Goal: Information Seeking & Learning: Learn about a topic

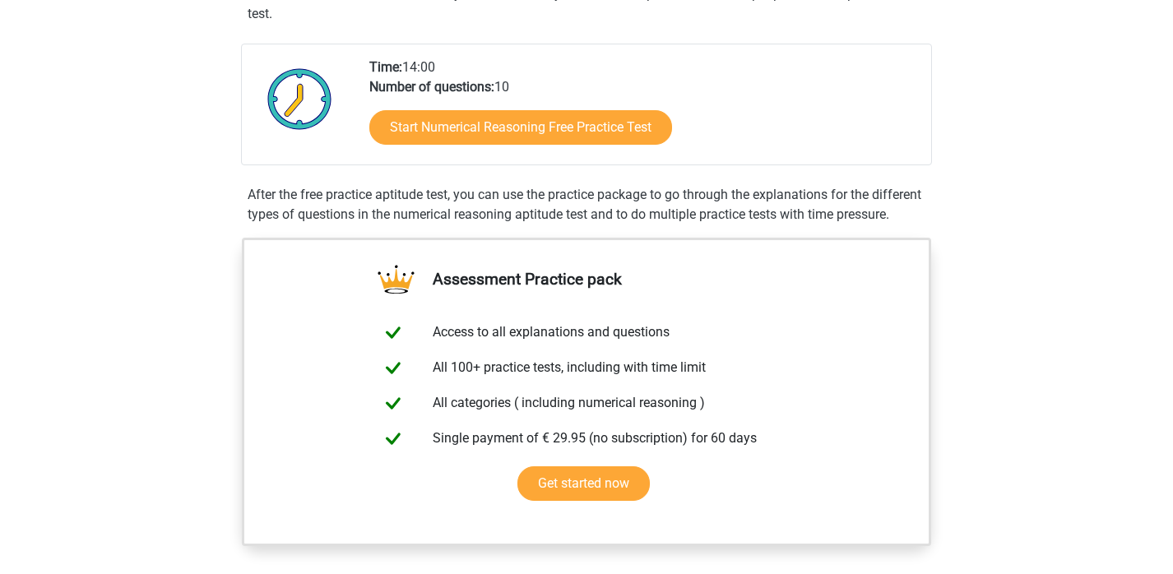
scroll to position [425, 0]
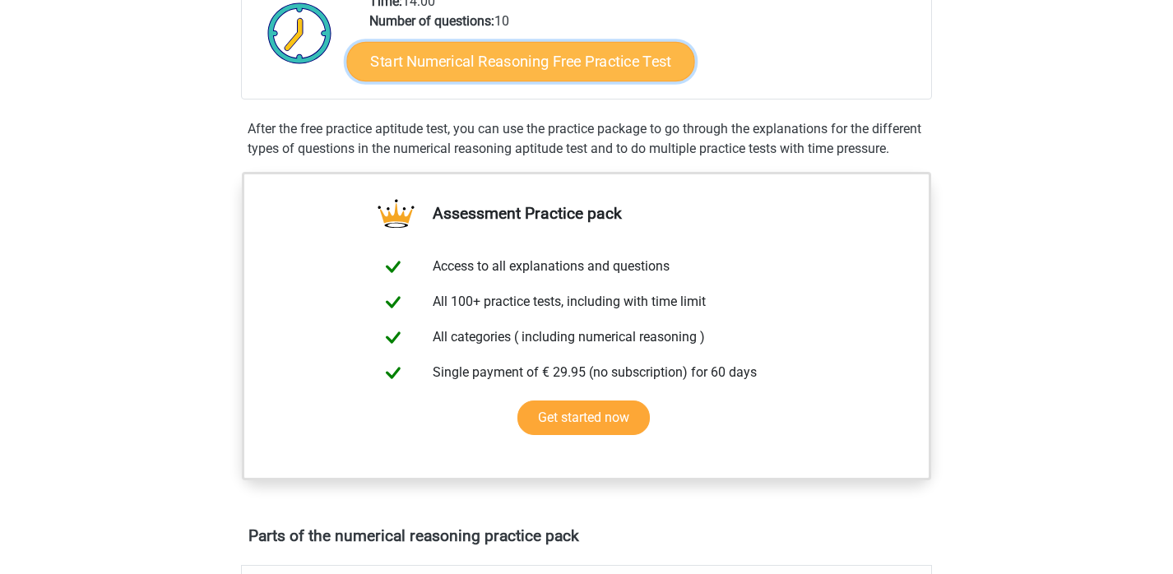
click at [435, 67] on link "Start Numerical Reasoning Free Practice Test" at bounding box center [521, 60] width 348 height 39
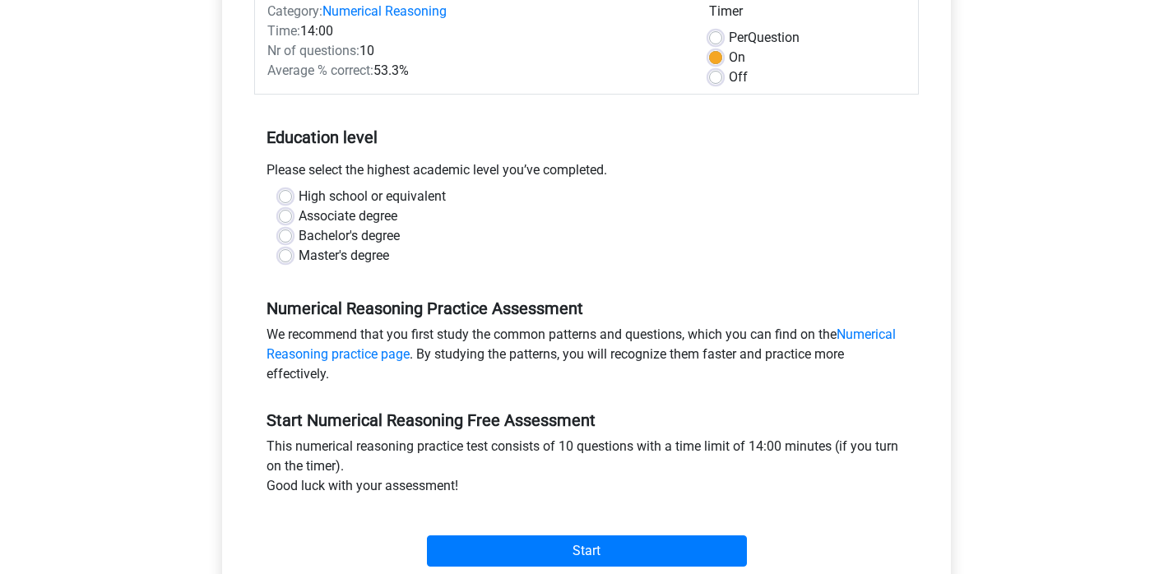
scroll to position [184, 0]
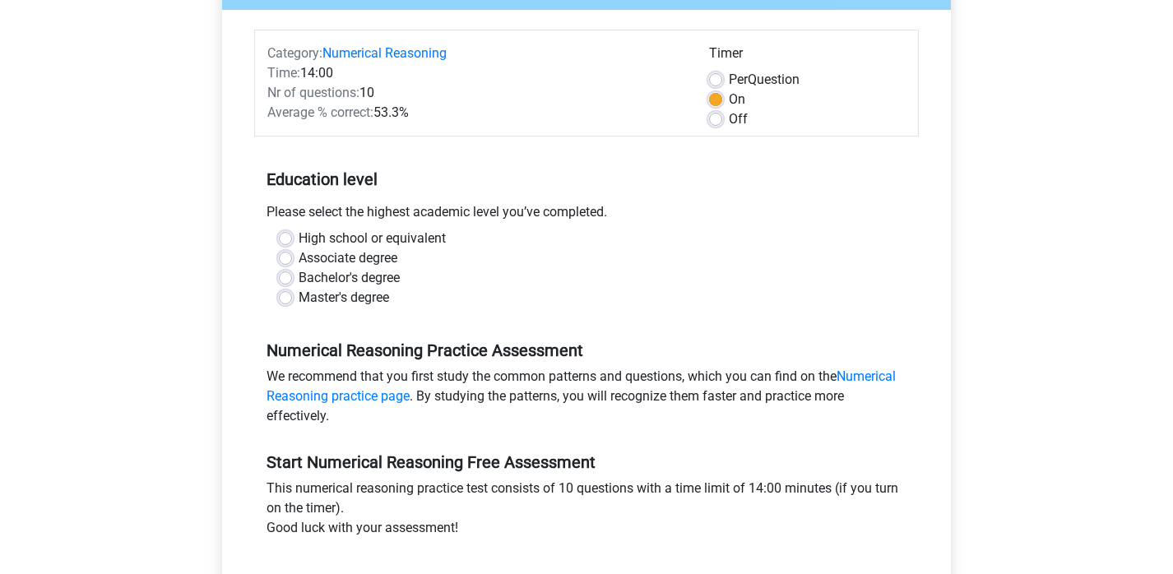
click at [299, 298] on label "Master's degree" at bounding box center [344, 298] width 90 height 20
click at [285, 298] on input "Master's degree" at bounding box center [285, 296] width 13 height 16
radio input "true"
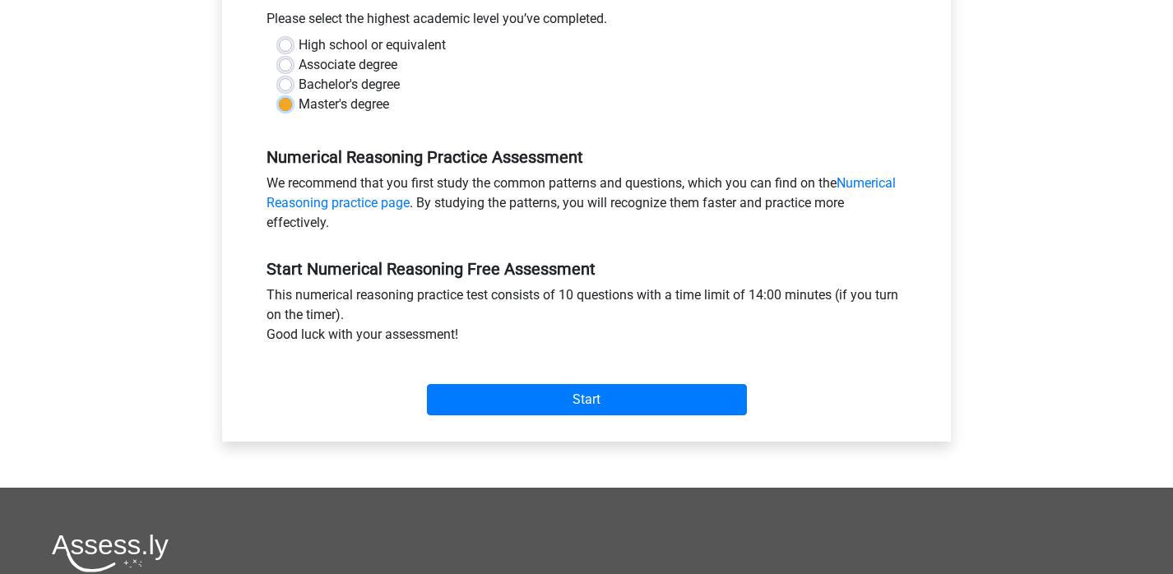
scroll to position [394, 0]
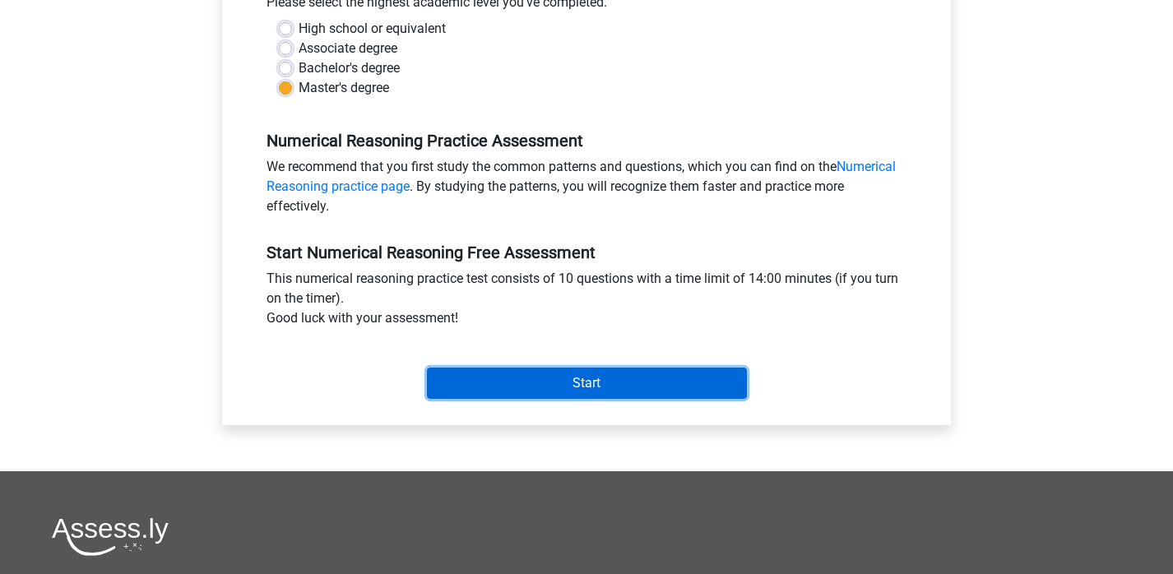
click at [486, 388] on input "Start" at bounding box center [587, 383] width 320 height 31
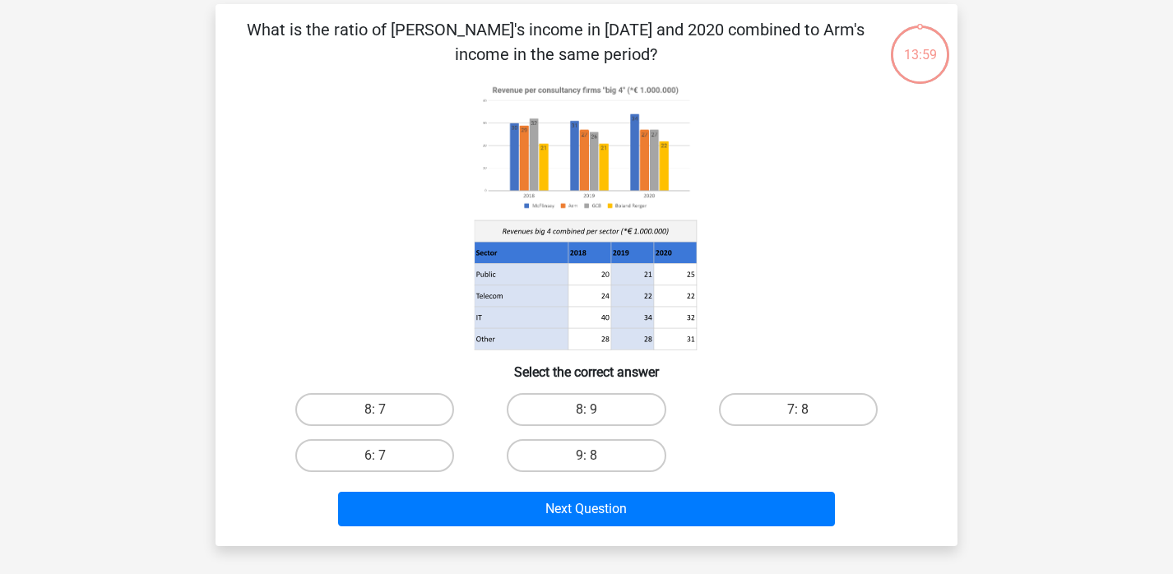
scroll to position [75, 0]
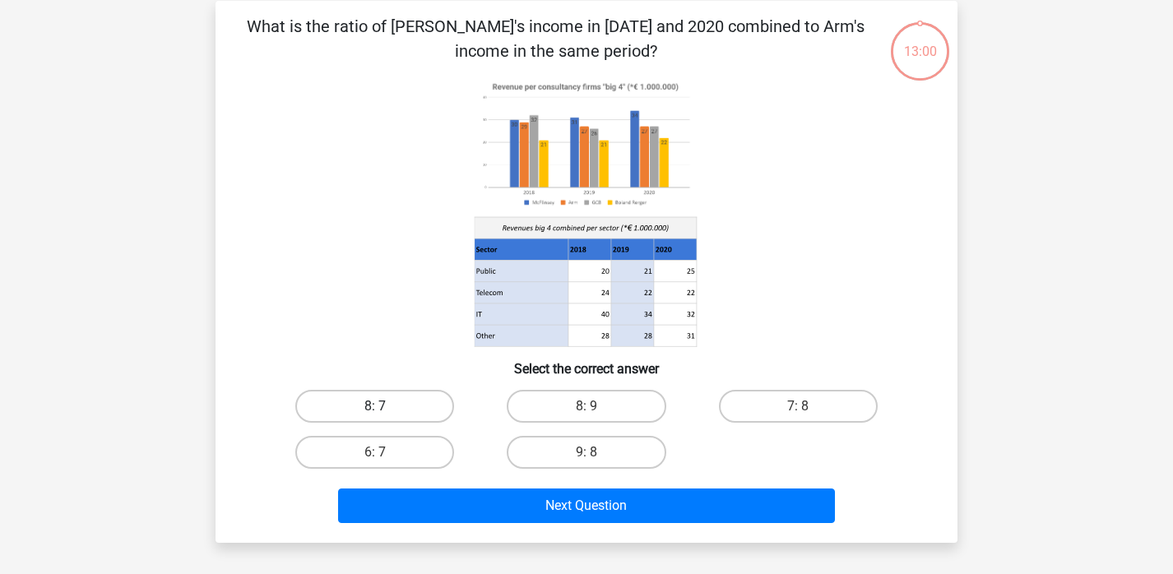
click at [408, 398] on label "8: 7" at bounding box center [374, 406] width 159 height 33
click at [386, 406] on input "8: 7" at bounding box center [380, 411] width 11 height 11
radio input "true"
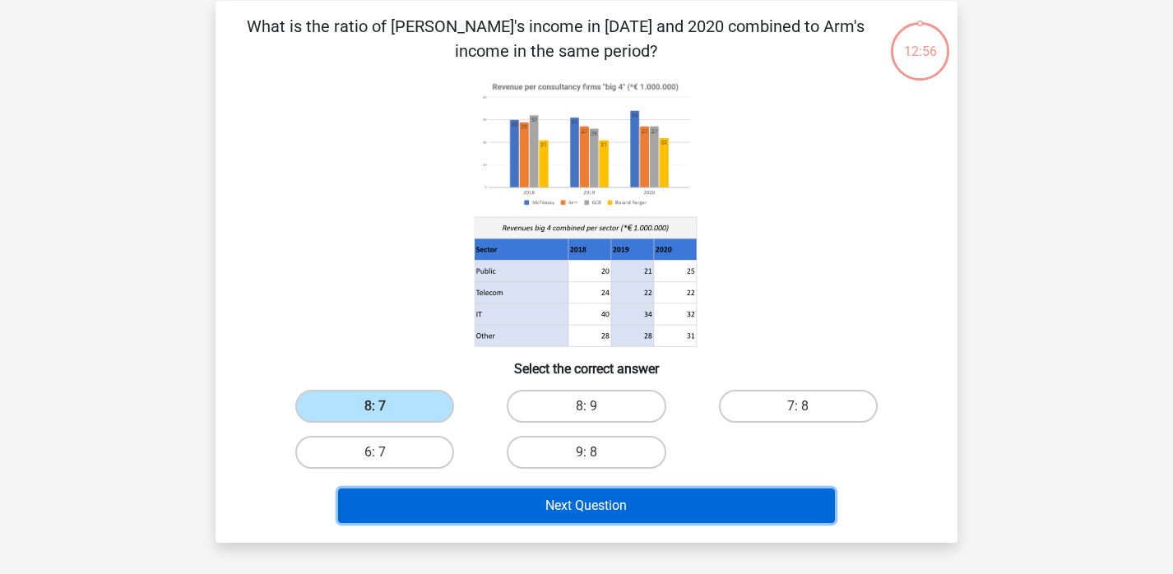
click at [519, 510] on button "Next Question" at bounding box center [587, 506] width 498 height 35
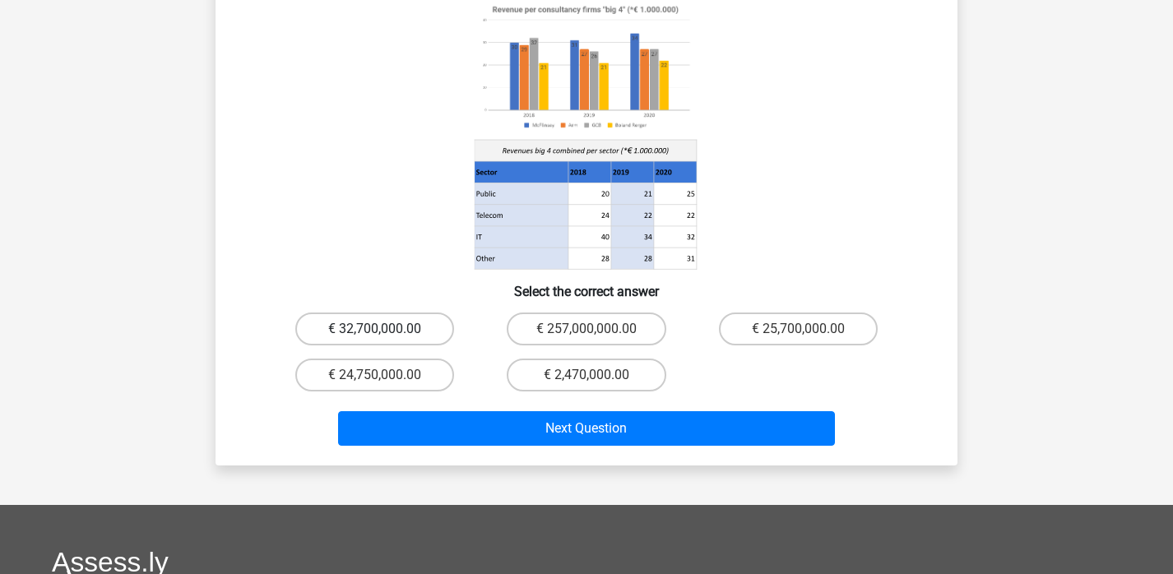
scroll to position [200, 0]
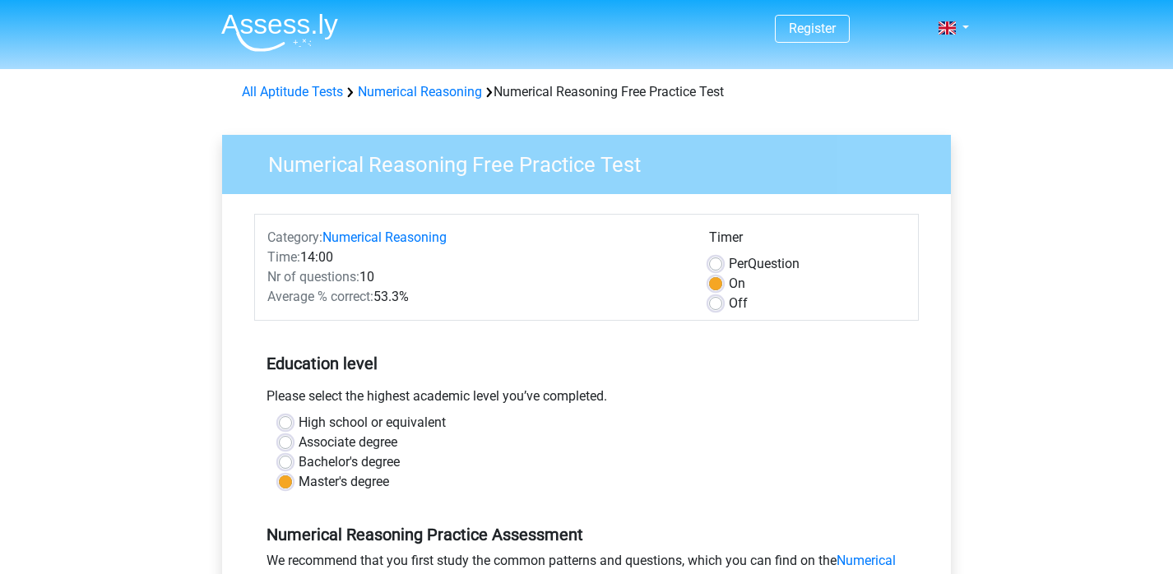
scroll to position [394, 0]
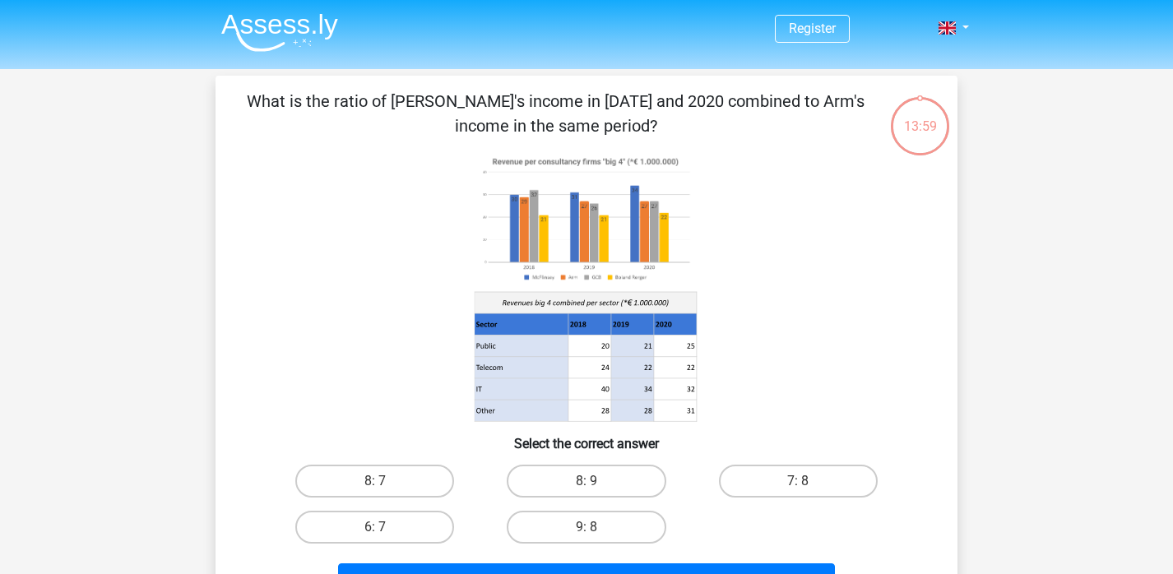
scroll to position [53, 0]
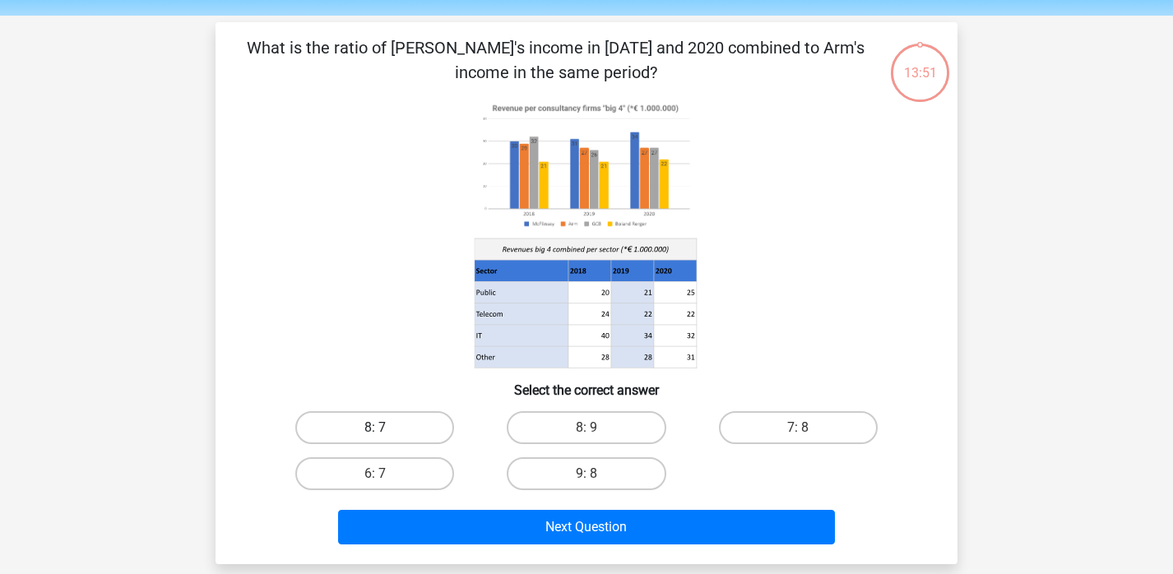
click at [409, 418] on label "8: 7" at bounding box center [374, 427] width 159 height 33
click at [386, 428] on input "8: 7" at bounding box center [380, 433] width 11 height 11
radio input "true"
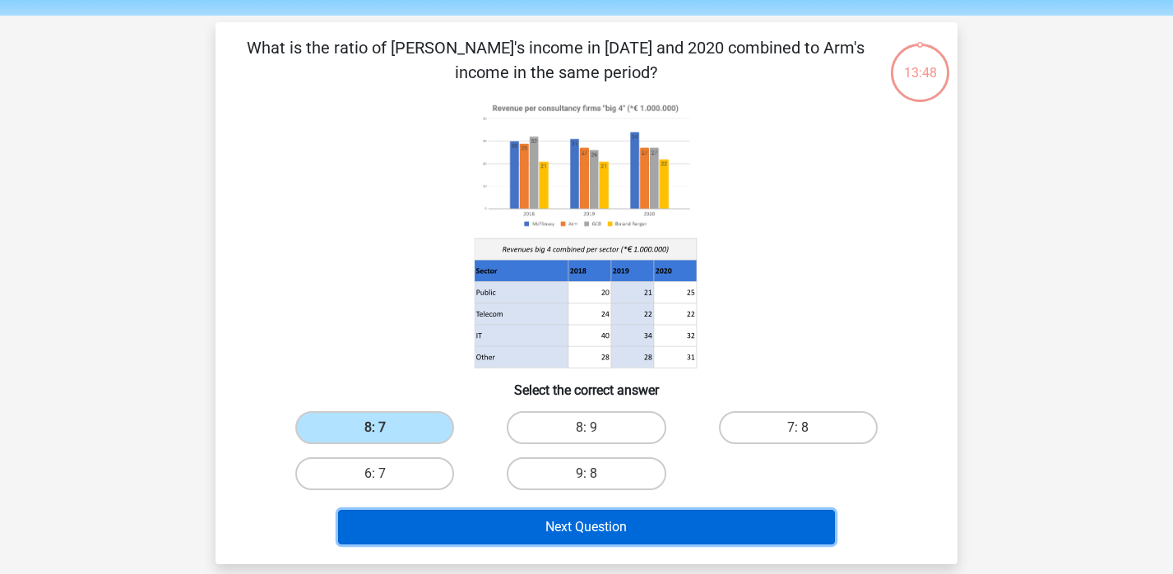
click at [468, 526] on button "Next Question" at bounding box center [587, 527] width 498 height 35
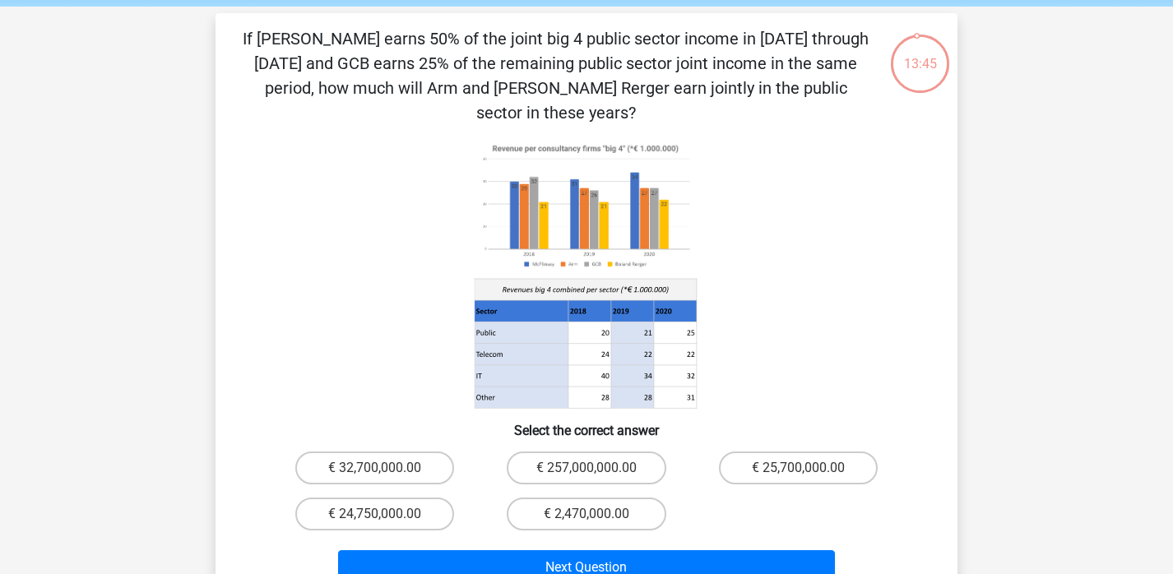
scroll to position [61, 0]
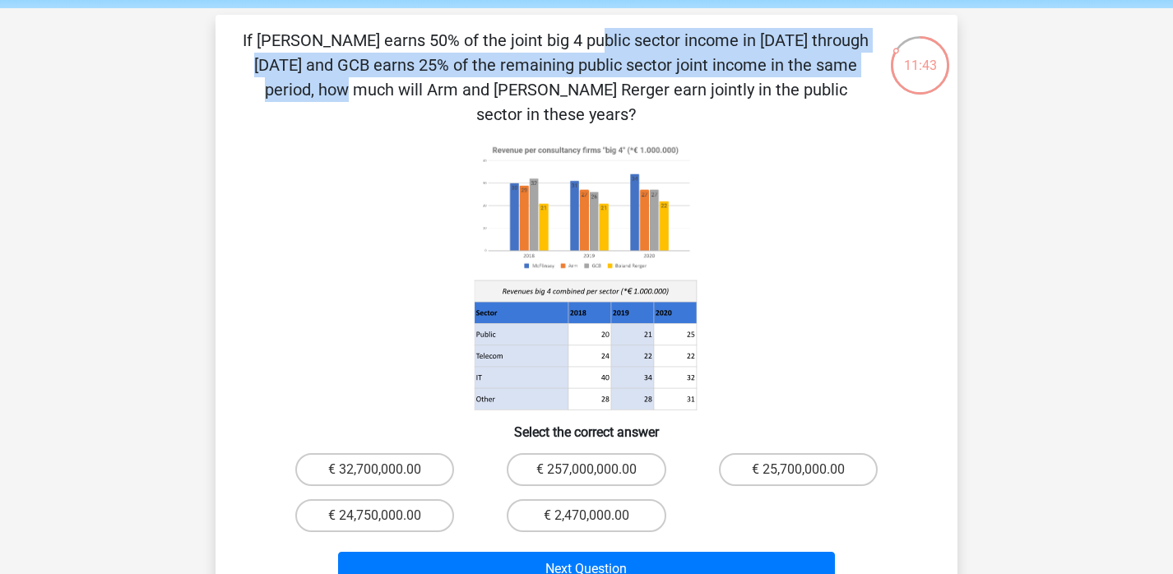
drag, startPoint x: 262, startPoint y: 35, endPoint x: 612, endPoint y: 56, distance: 350.2
click at [612, 56] on p "If McFlinsey earns 50% of the joint big 4 public sector income in 2018 through …" at bounding box center [556, 77] width 628 height 99
click at [290, 169] on icon at bounding box center [586, 275] width 663 height 271
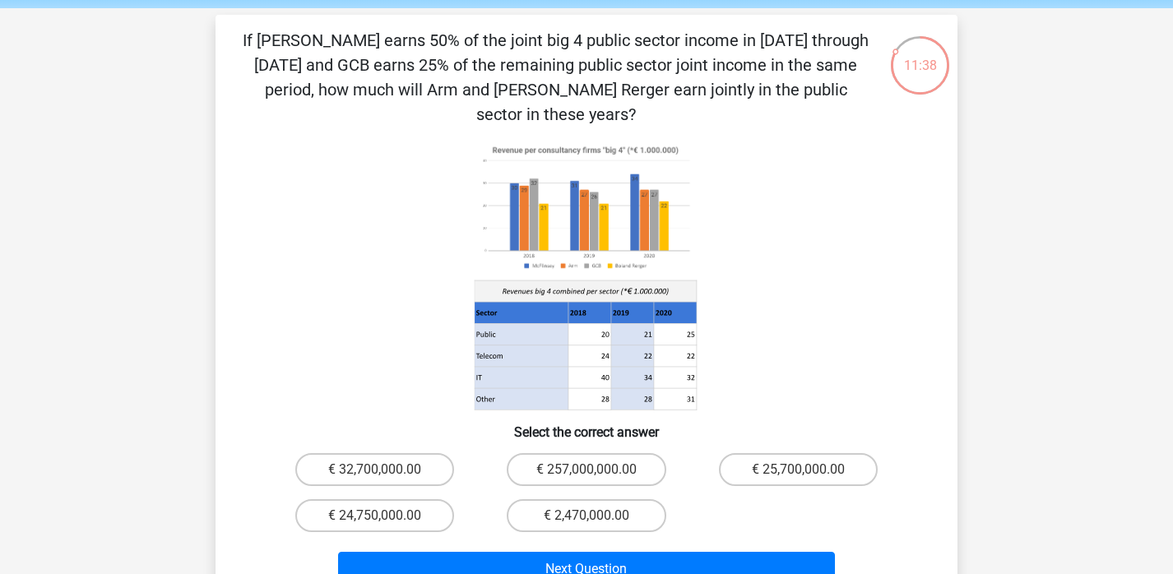
drag, startPoint x: 243, startPoint y: 35, endPoint x: 885, endPoint y: 93, distance: 645.0
click at [885, 93] on div "If McFlinsey earns 50% of the joint big 4 public sector income in 2018 through …" at bounding box center [586, 310] width 729 height 565
copy p "If McFlinsey earns 50% of the joint big 4 public sector income in 2018 through …"
click at [426, 499] on label "€ 24,750,000.00" at bounding box center [374, 515] width 159 height 33
click at [386, 516] on input "€ 24,750,000.00" at bounding box center [380, 521] width 11 height 11
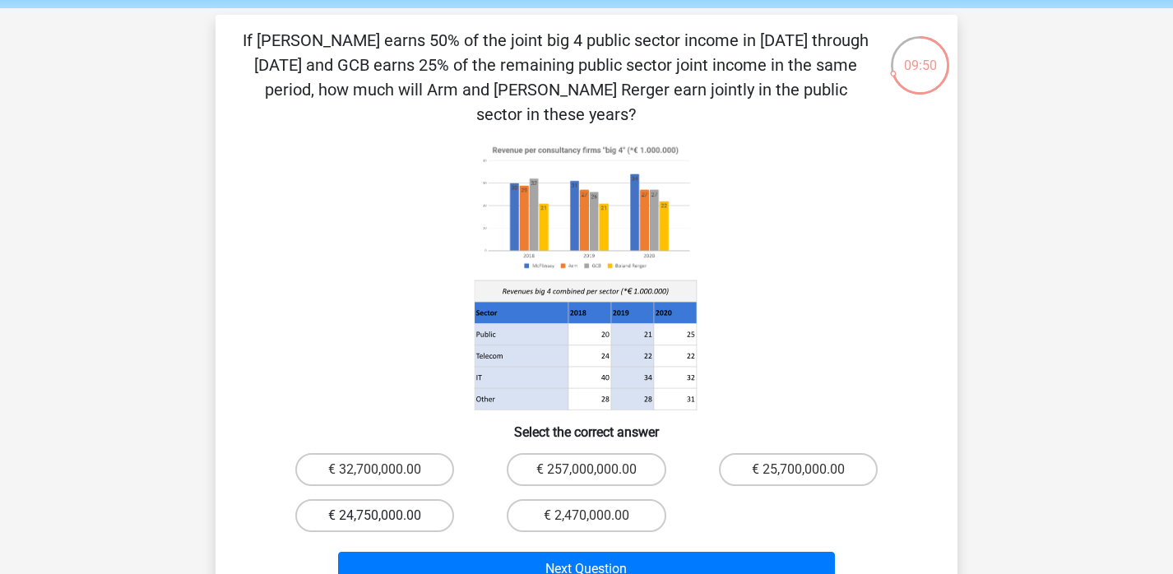
radio input "true"
click at [463, 539] on div "Next Question" at bounding box center [586, 566] width 689 height 54
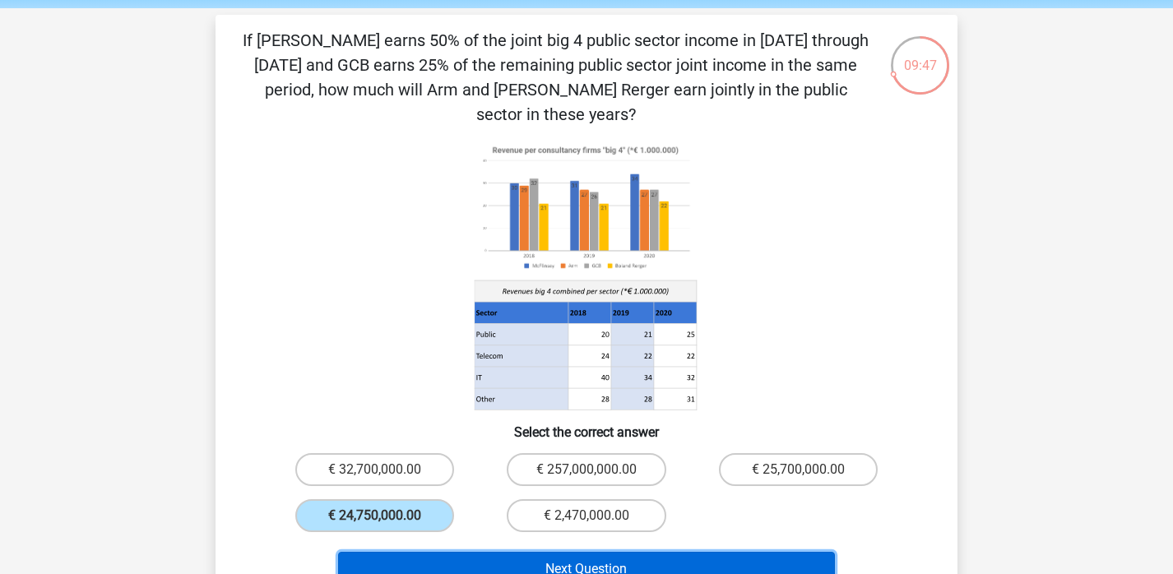
click at [465, 552] on button "Next Question" at bounding box center [587, 569] width 498 height 35
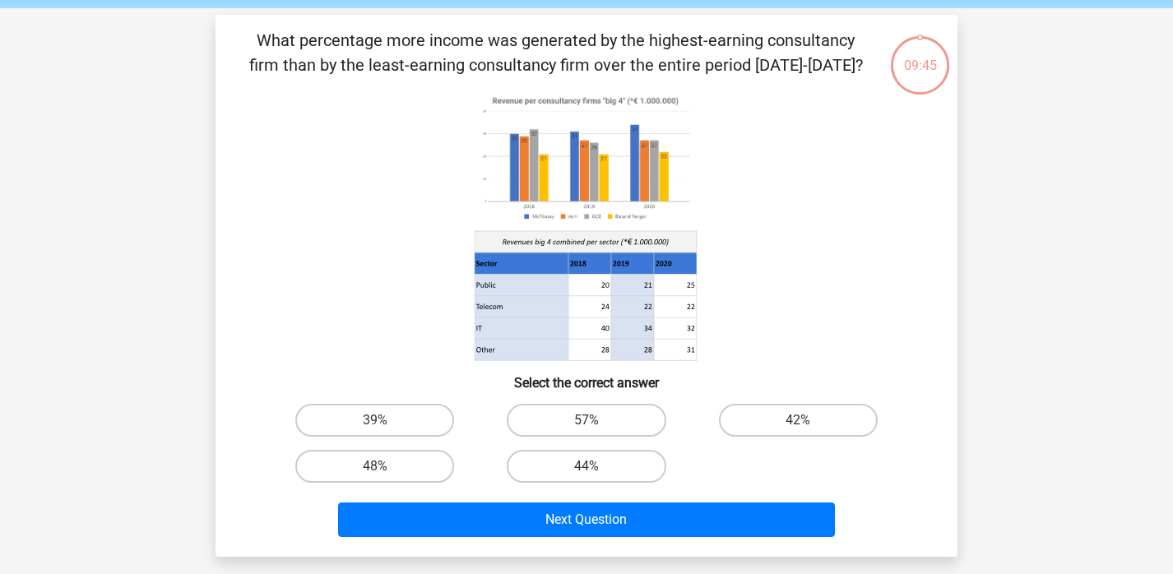
scroll to position [76, 0]
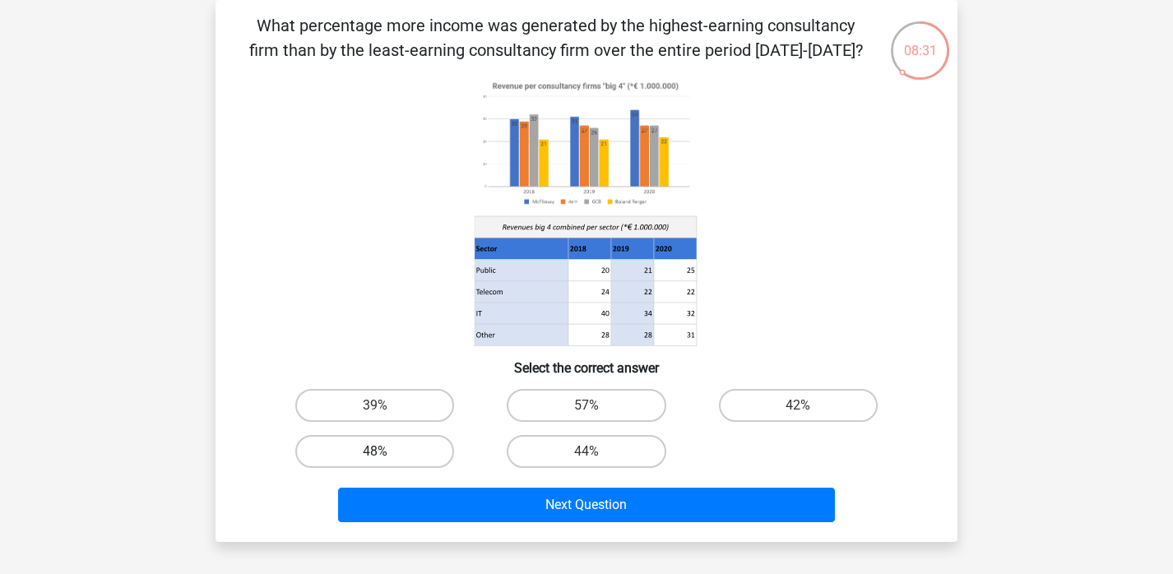
click at [441, 444] on label "48%" at bounding box center [374, 451] width 159 height 33
click at [386, 452] on input "48%" at bounding box center [380, 457] width 11 height 11
radio input "true"
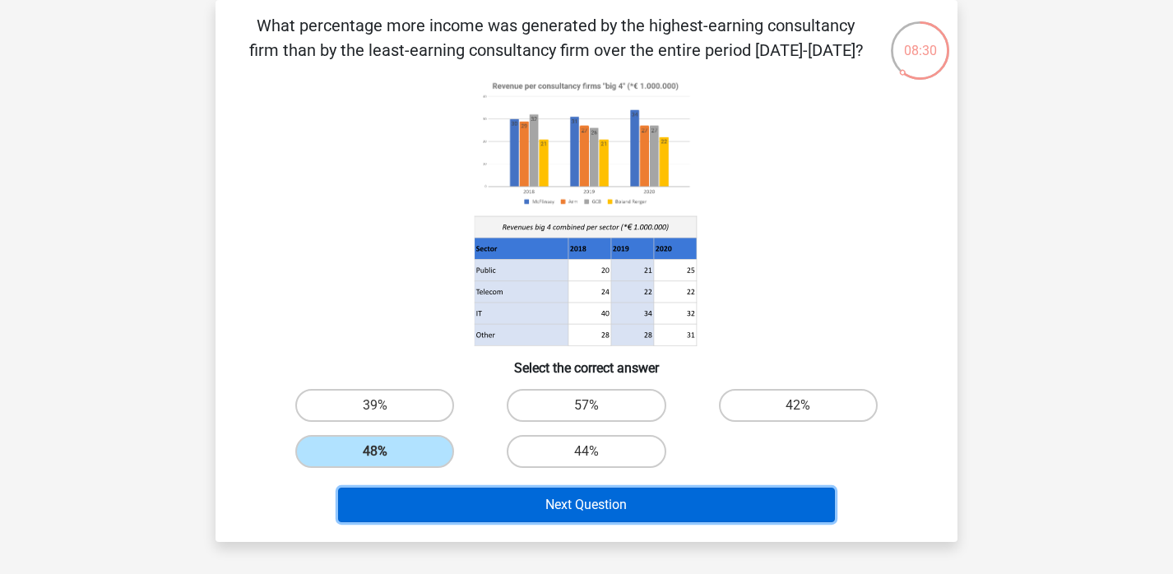
click at [484, 502] on button "Next Question" at bounding box center [587, 505] width 498 height 35
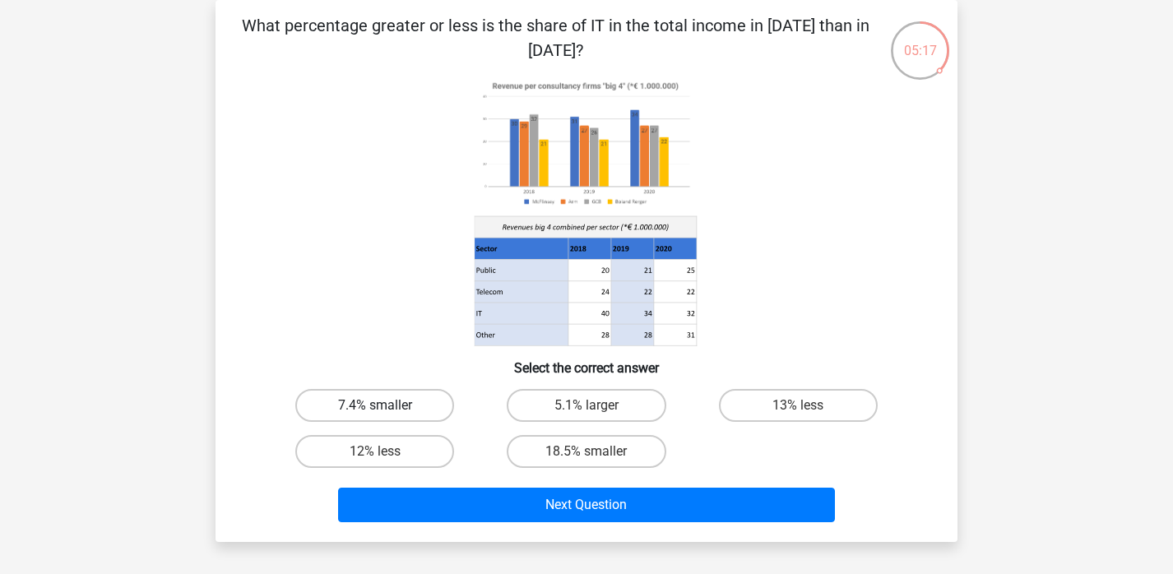
click at [396, 419] on label "7.4% smaller" at bounding box center [374, 405] width 159 height 33
click at [386, 416] on input "7.4% smaller" at bounding box center [380, 410] width 11 height 11
radio input "true"
click at [422, 477] on div "Next Question" at bounding box center [586, 502] width 689 height 54
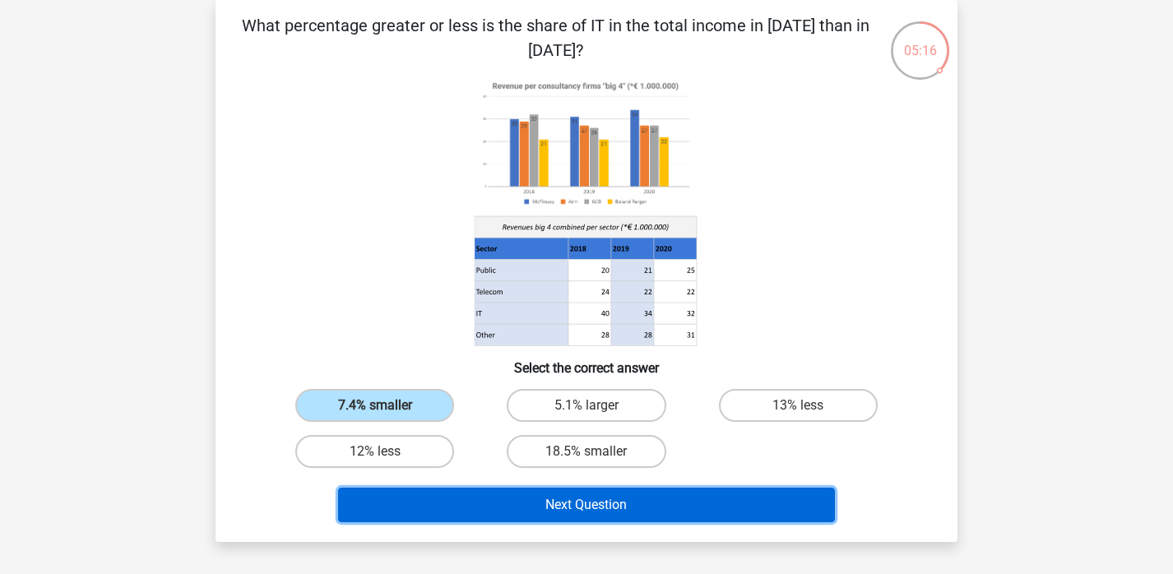
click at [422, 492] on button "Next Question" at bounding box center [587, 505] width 498 height 35
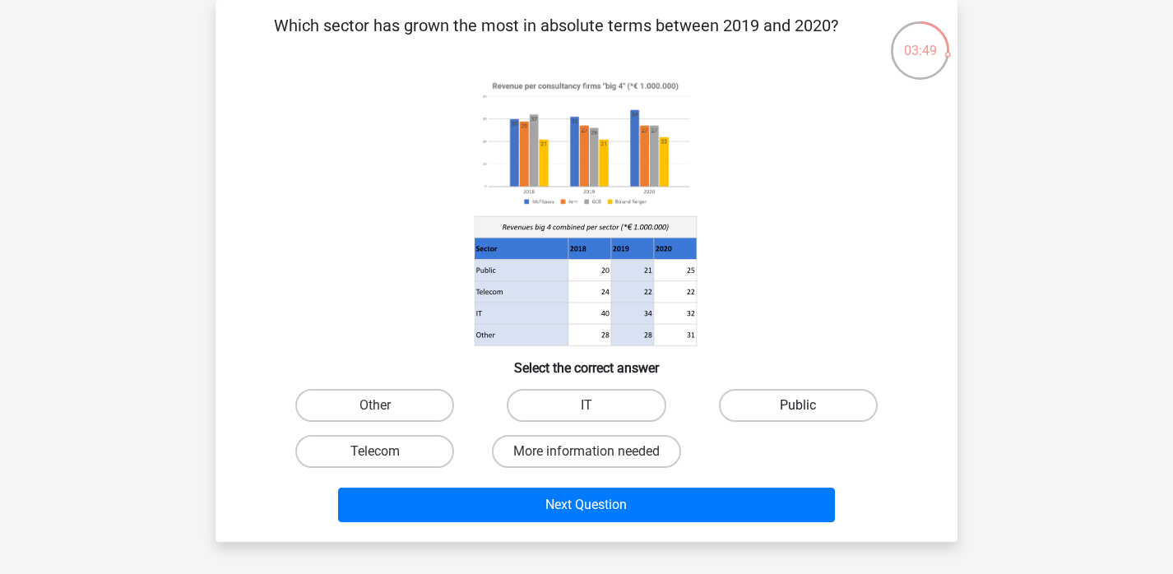
click at [751, 410] on label "Public" at bounding box center [798, 405] width 159 height 33
click at [798, 410] on input "Public" at bounding box center [803, 410] width 11 height 11
radio input "true"
click at [696, 527] on div "Next Question" at bounding box center [586, 508] width 635 height 41
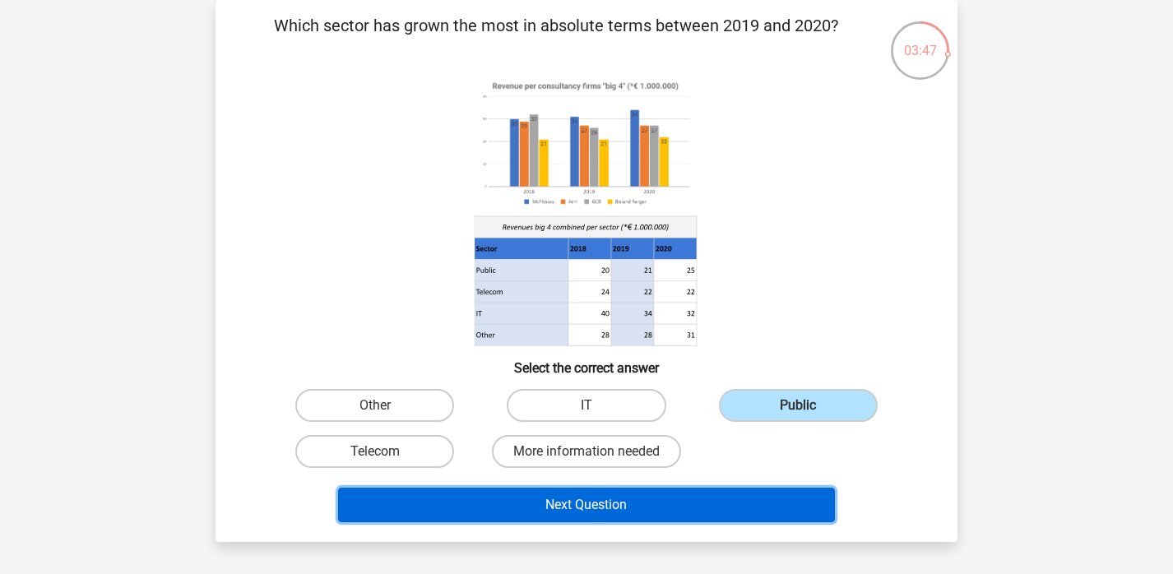
click at [687, 498] on button "Next Question" at bounding box center [587, 505] width 498 height 35
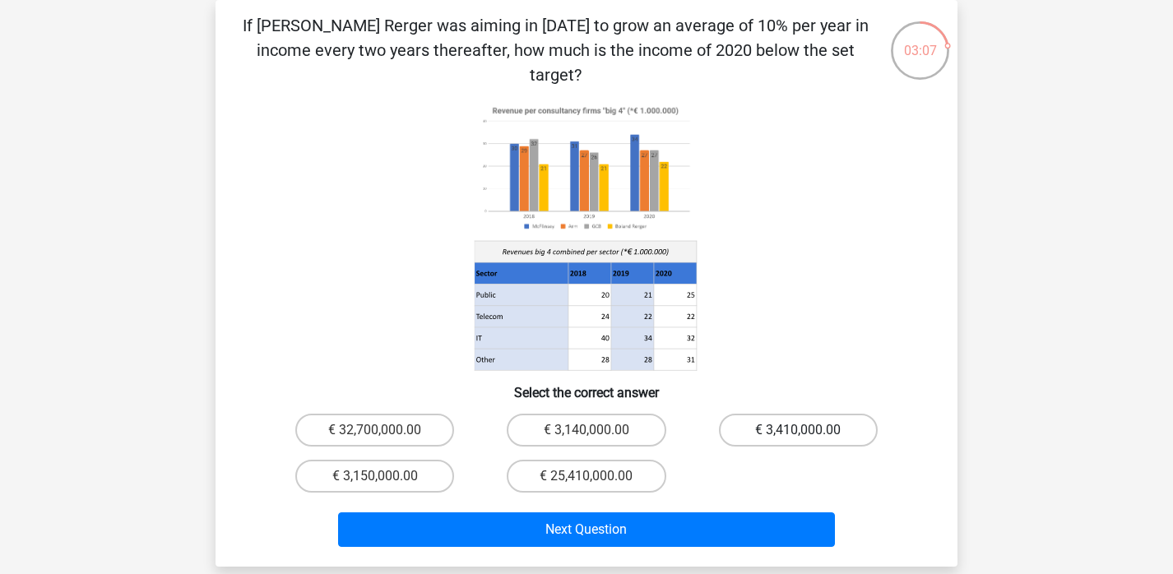
click at [743, 414] on label "€ 3,410,000.00" at bounding box center [798, 430] width 159 height 33
click at [798, 430] on input "€ 3,410,000.00" at bounding box center [803, 435] width 11 height 11
radio input "true"
click at [692, 523] on div "Next Question" at bounding box center [586, 532] width 635 height 41
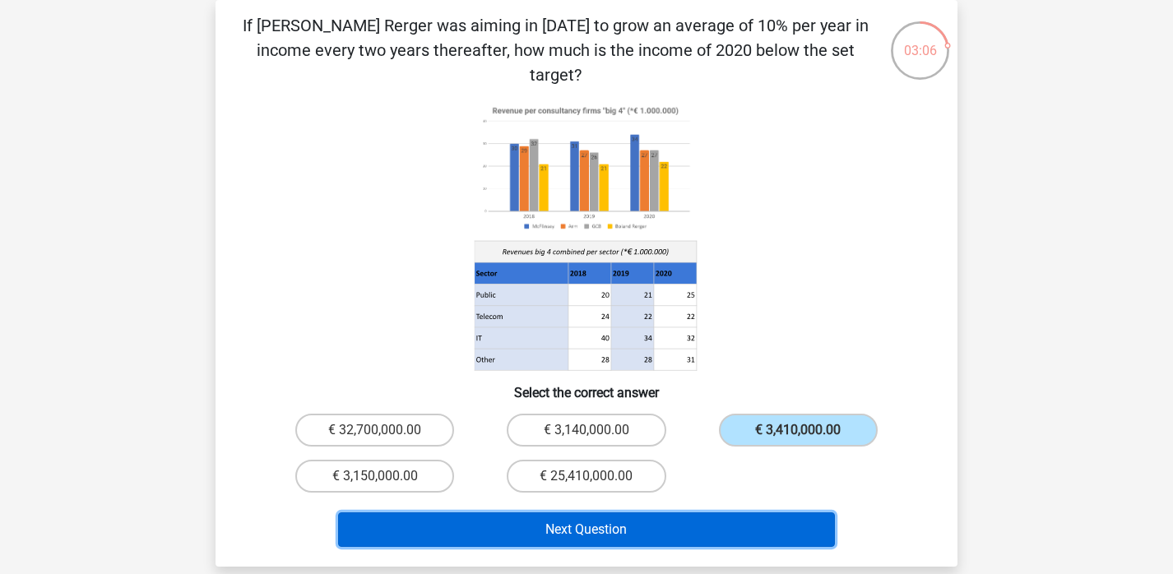
click at [692, 512] on button "Next Question" at bounding box center [587, 529] width 498 height 35
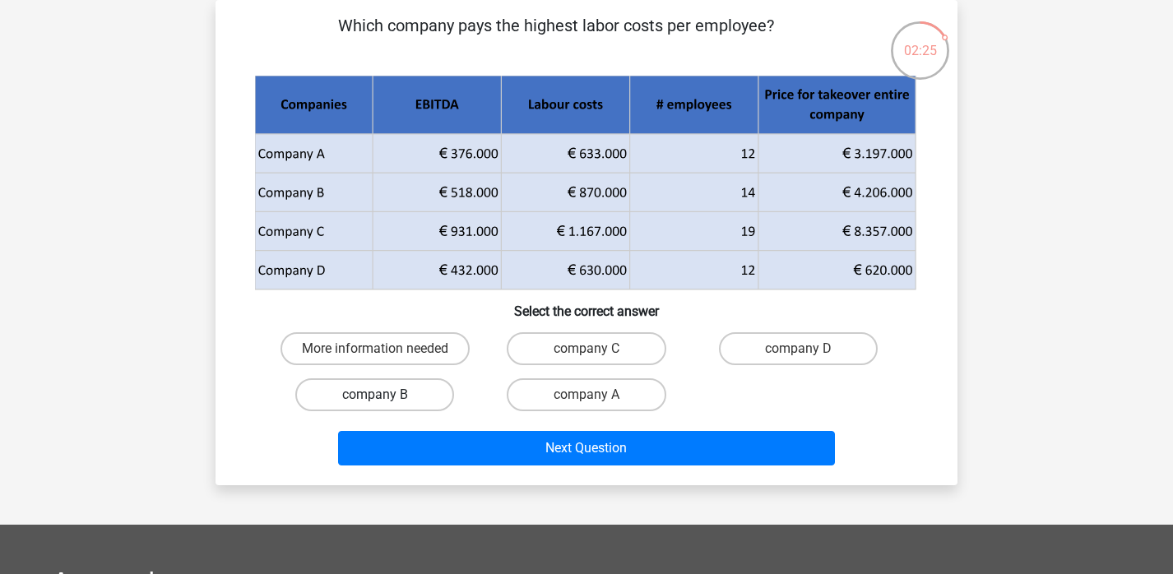
click at [423, 396] on label "company B" at bounding box center [374, 394] width 159 height 33
click at [386, 396] on input "company B" at bounding box center [380, 400] width 11 height 11
radio input "true"
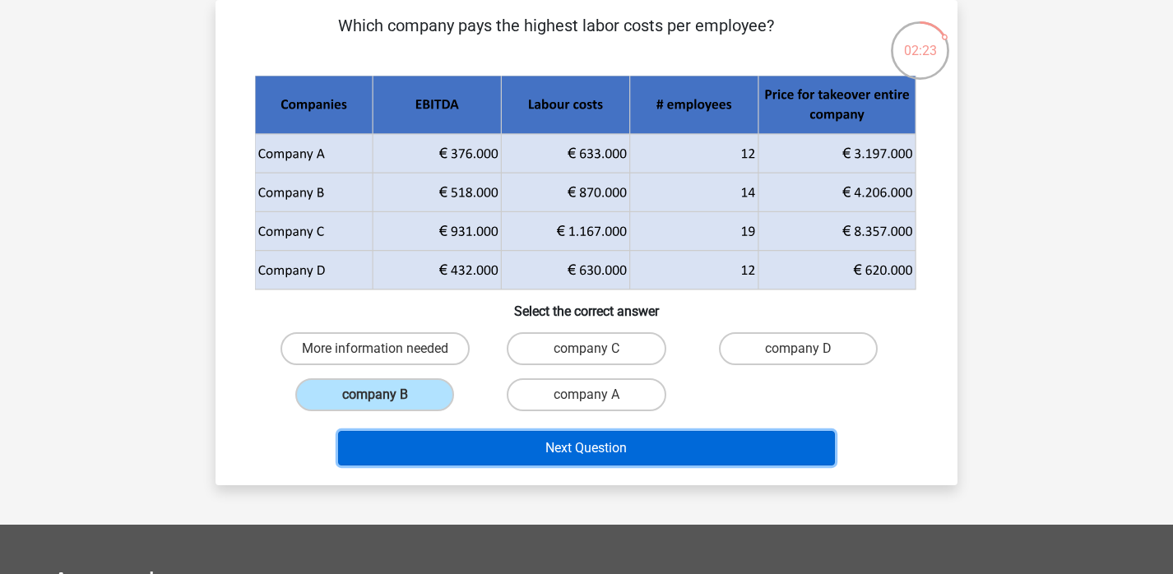
click at [460, 456] on button "Next Question" at bounding box center [587, 448] width 498 height 35
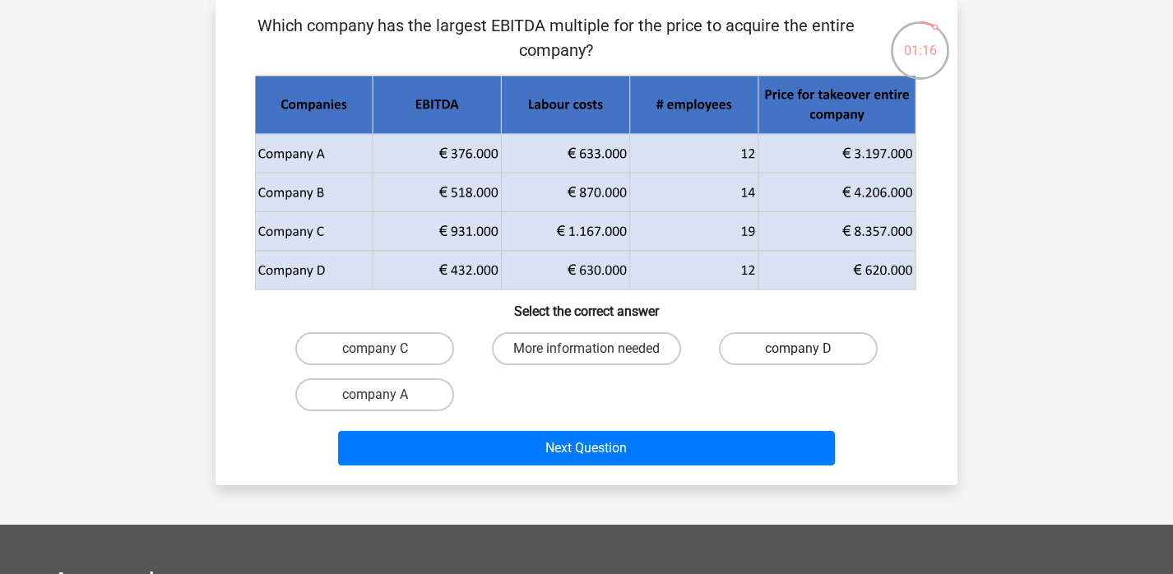
click at [748, 354] on label "company D" at bounding box center [798, 348] width 159 height 33
click at [798, 354] on input "company D" at bounding box center [803, 354] width 11 height 11
radio input "true"
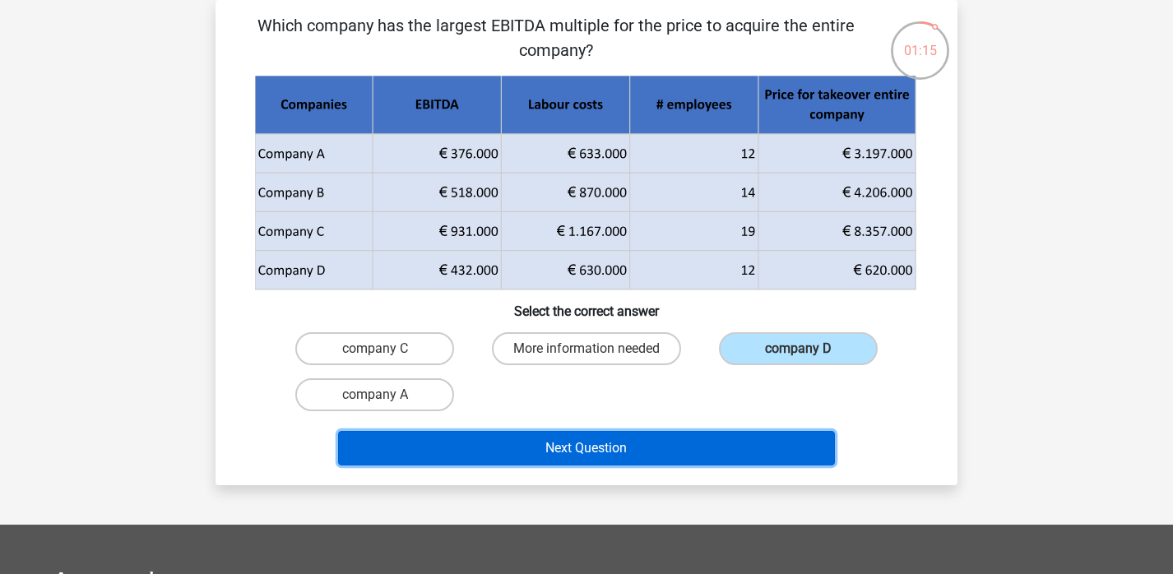
click at [714, 449] on button "Next Question" at bounding box center [587, 448] width 498 height 35
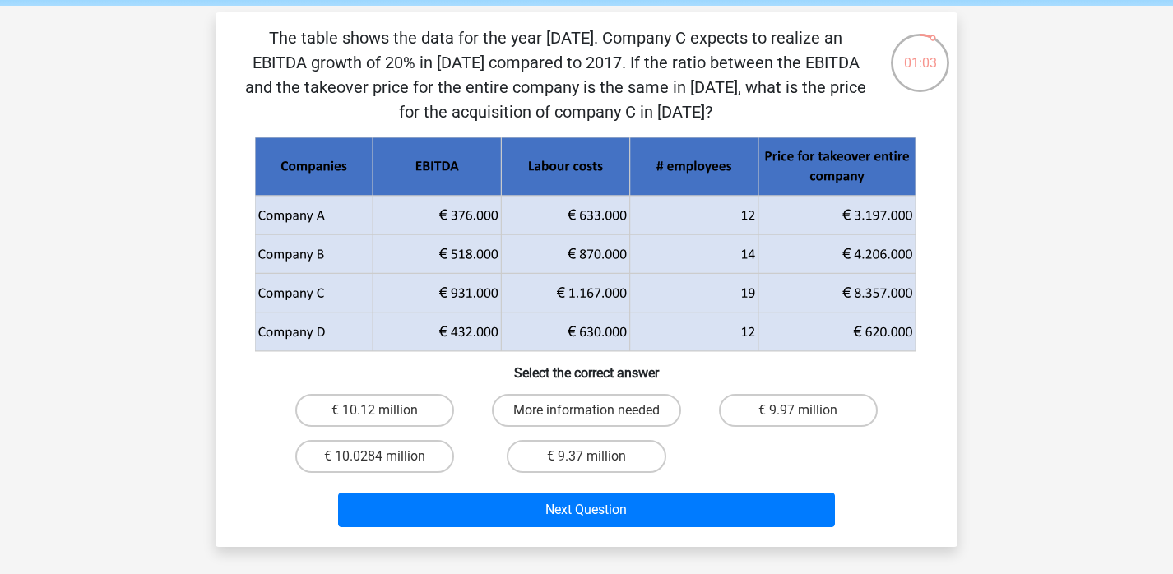
scroll to position [63, 0]
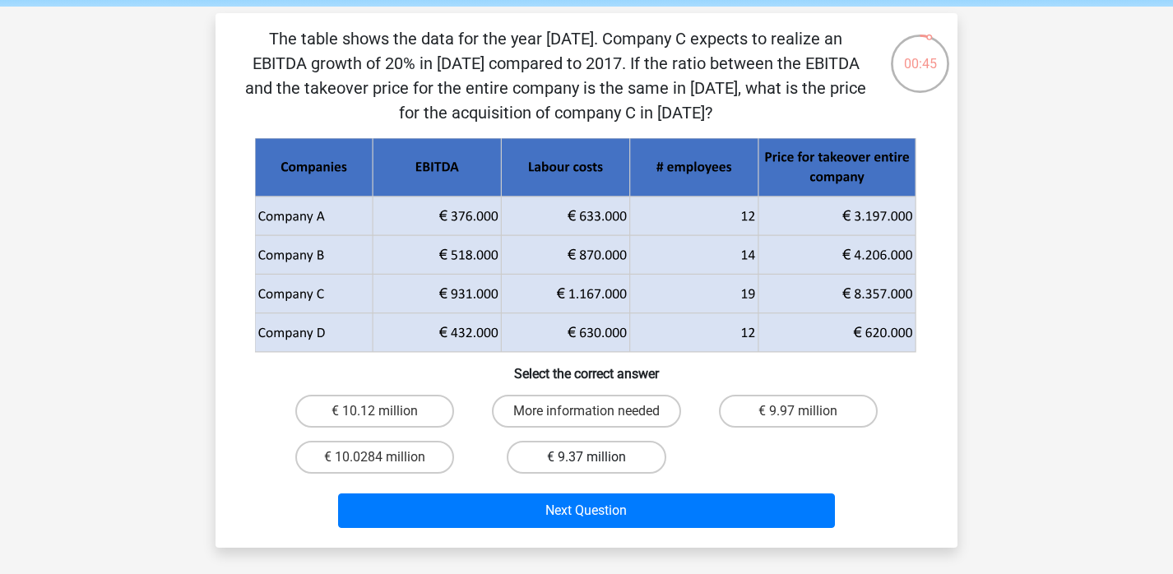
click at [637, 453] on label "€ 9.37 million" at bounding box center [586, 457] width 159 height 33
click at [597, 457] on input "€ 9.37 million" at bounding box center [591, 462] width 11 height 11
radio input "true"
click at [636, 534] on div "Next Question" at bounding box center [586, 514] width 635 height 41
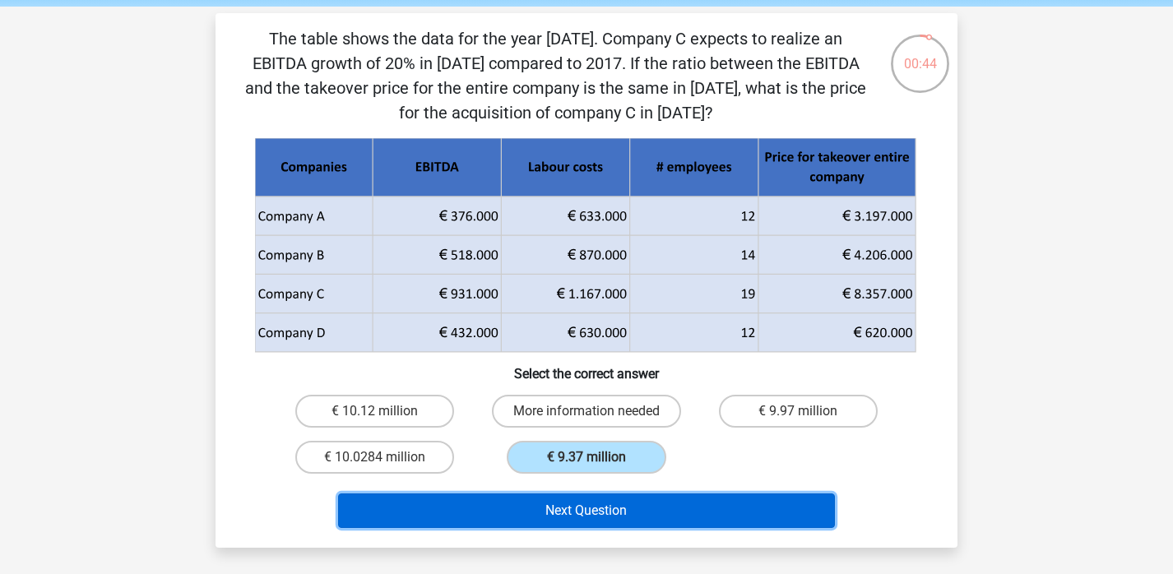
click at [636, 524] on button "Next Question" at bounding box center [587, 511] width 498 height 35
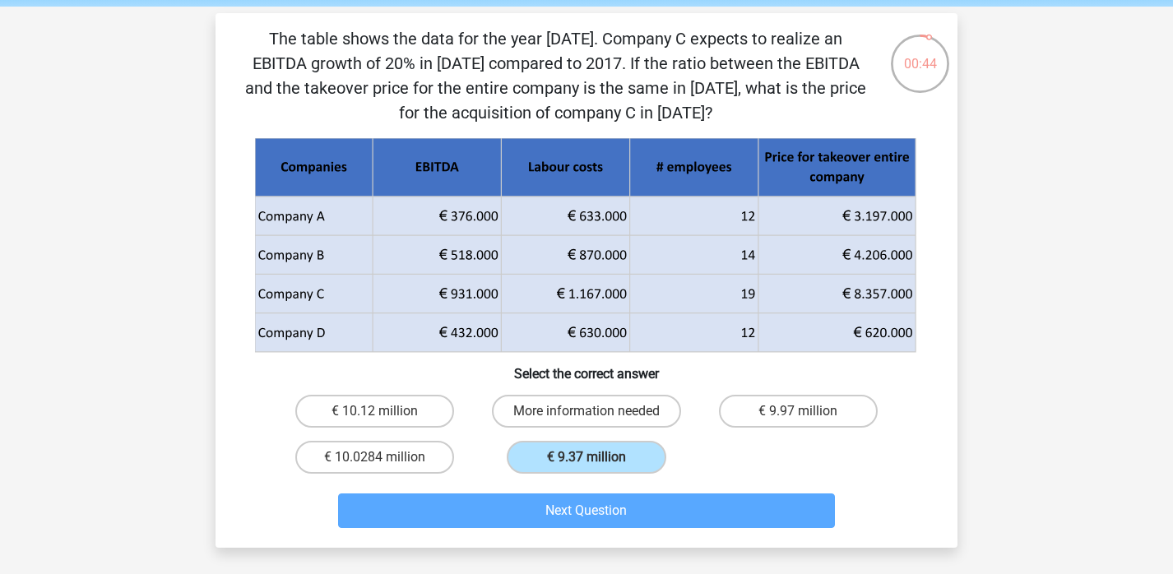
scroll to position [76, 0]
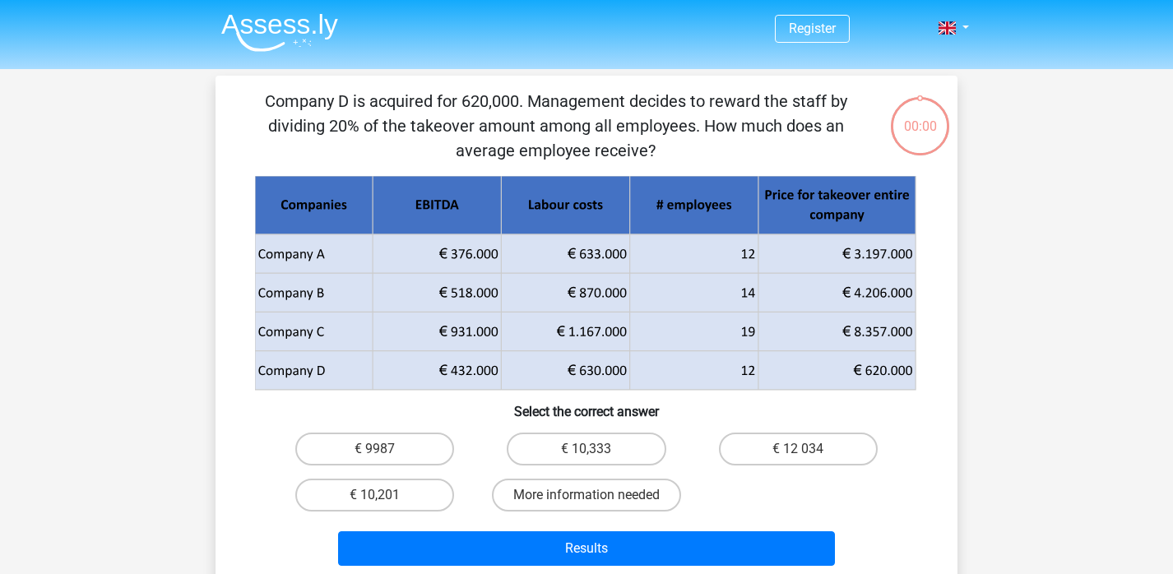
scroll to position [76, 0]
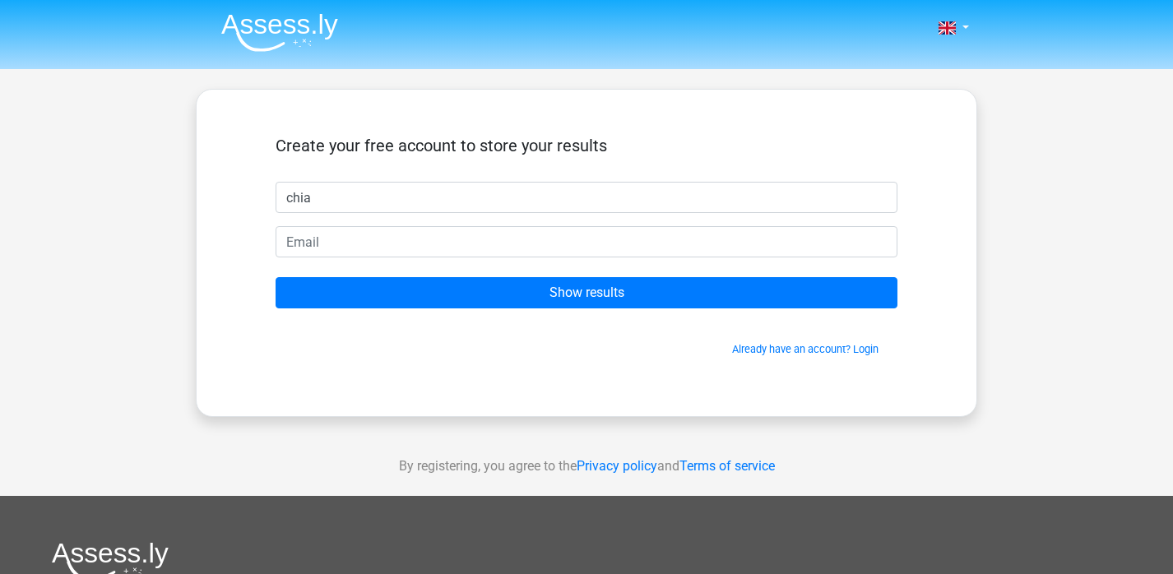
type input "chia"
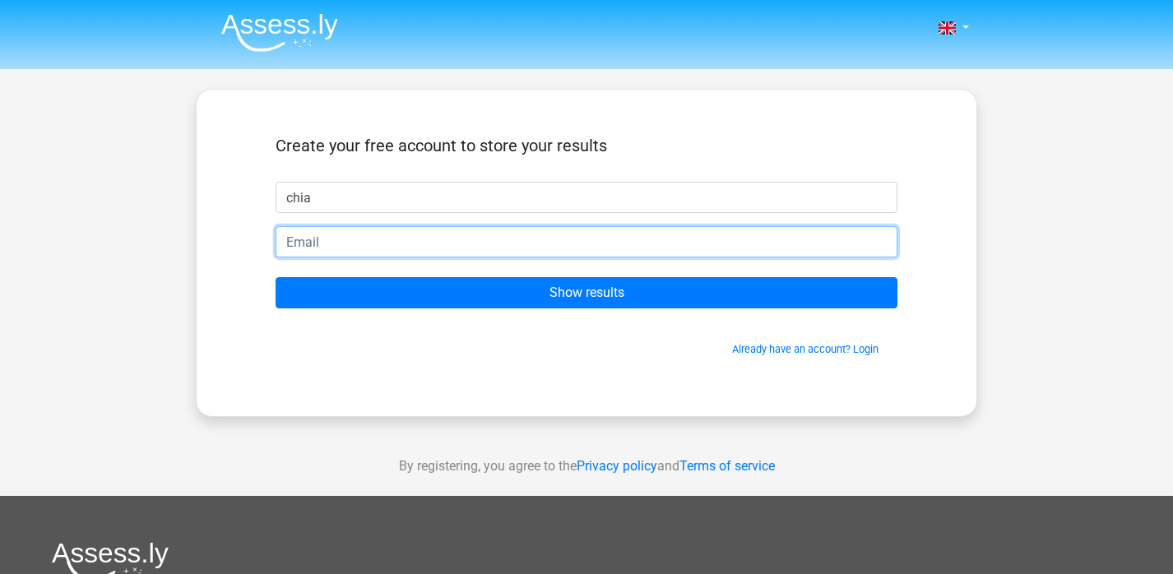
click at [656, 254] on input "email" at bounding box center [587, 241] width 622 height 31
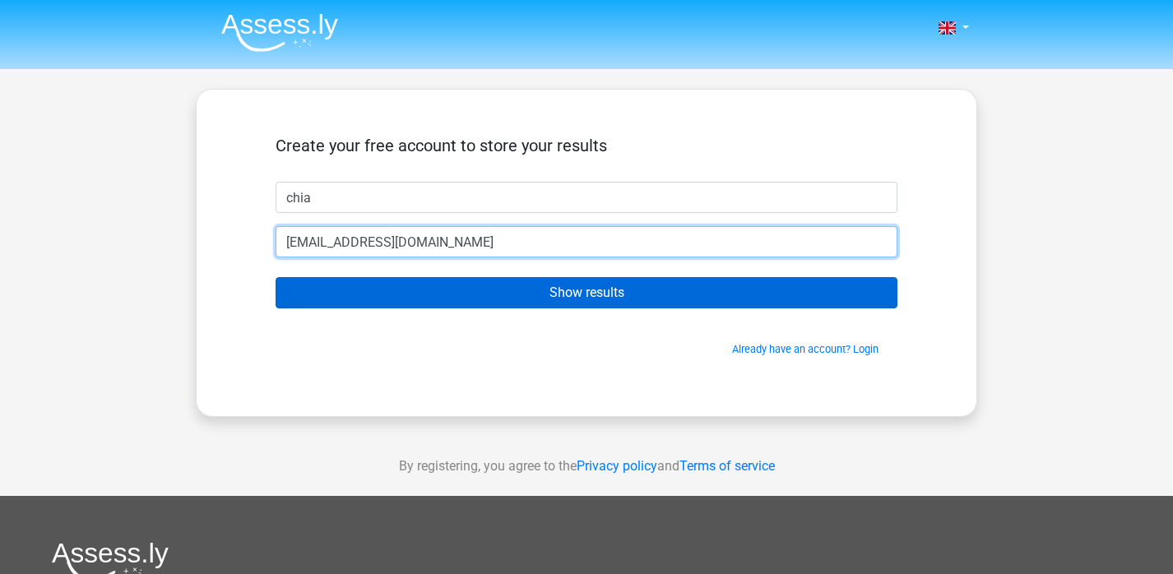
type input "[EMAIL_ADDRESS][DOMAIN_NAME]"
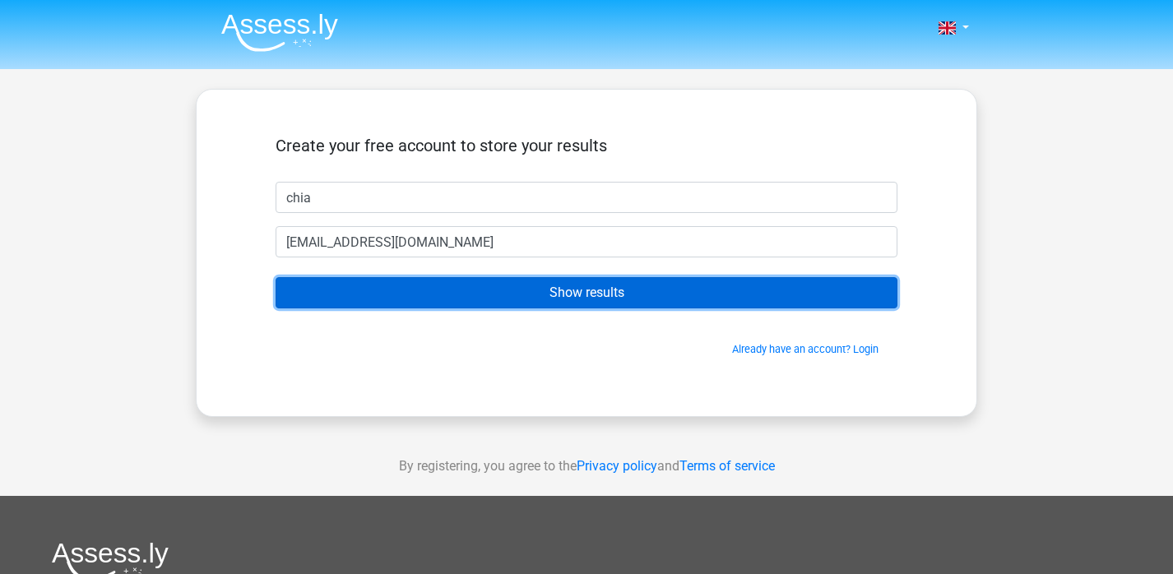
click at [693, 298] on input "Show results" at bounding box center [587, 292] width 622 height 31
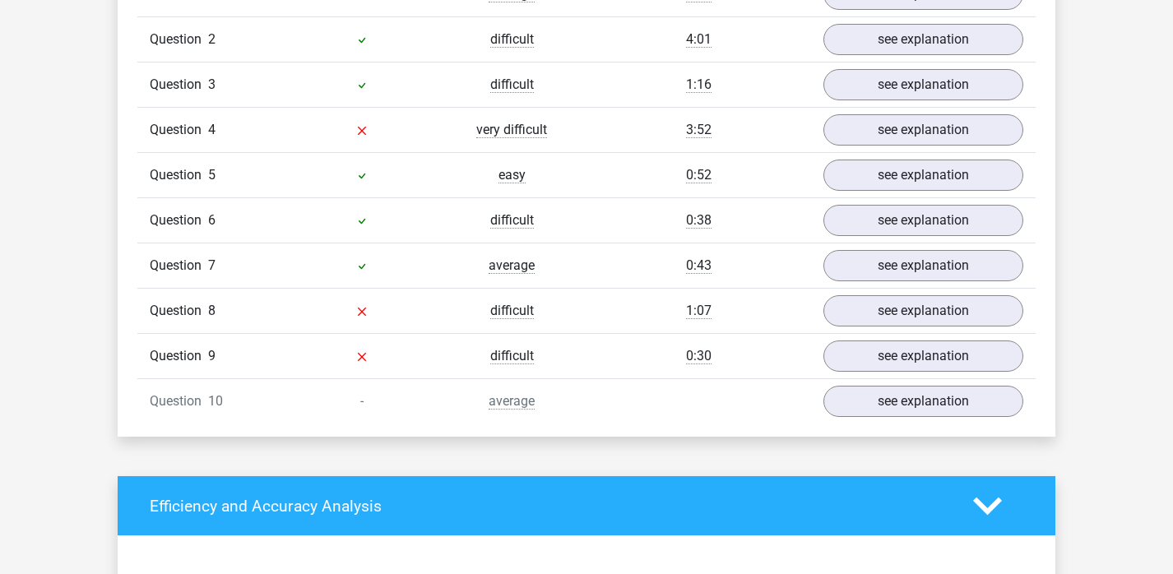
scroll to position [1416, 0]
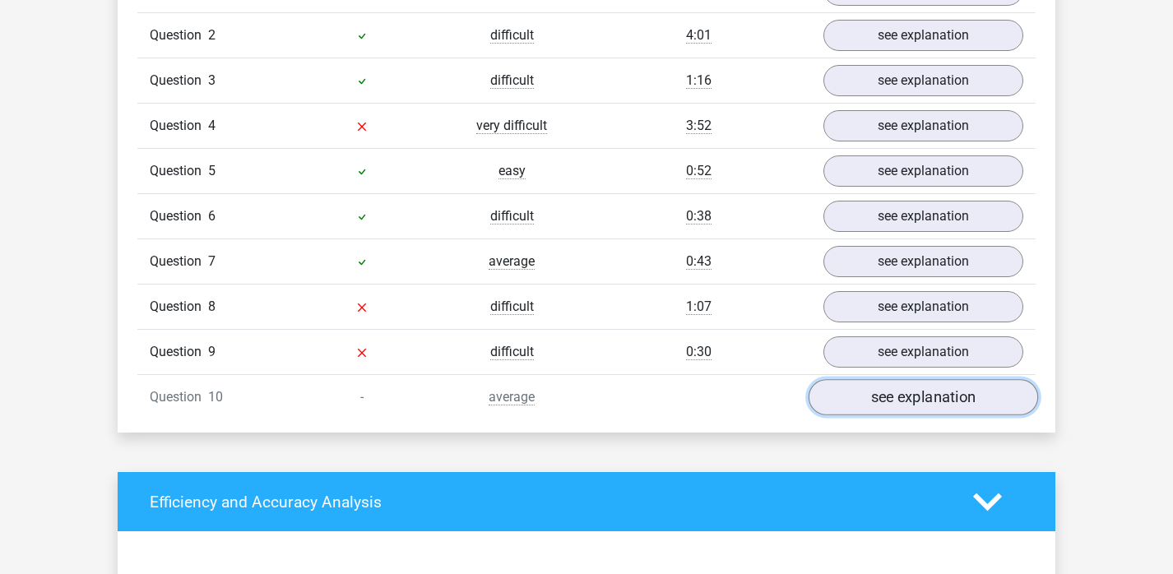
click at [857, 395] on link "see explanation" at bounding box center [923, 398] width 229 height 36
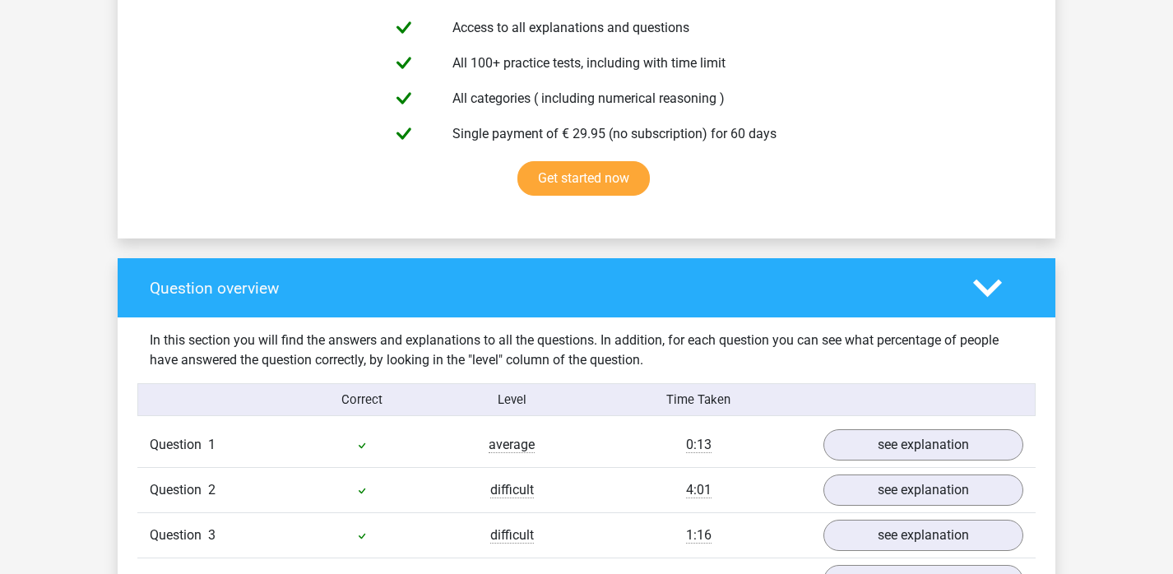
scroll to position [963, 0]
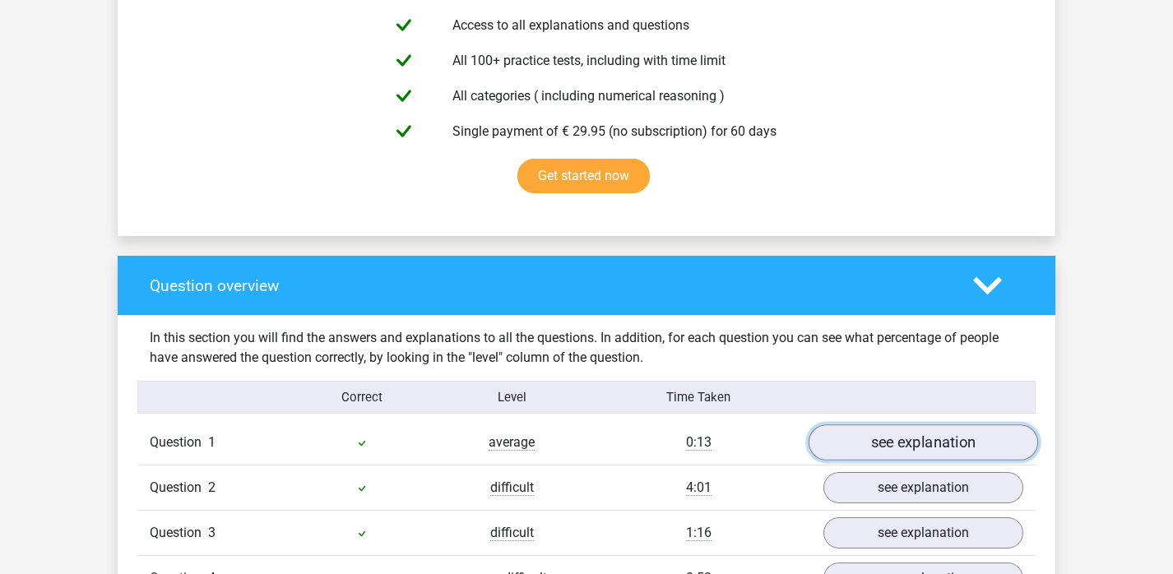
click at [897, 433] on link "see explanation" at bounding box center [923, 443] width 229 height 36
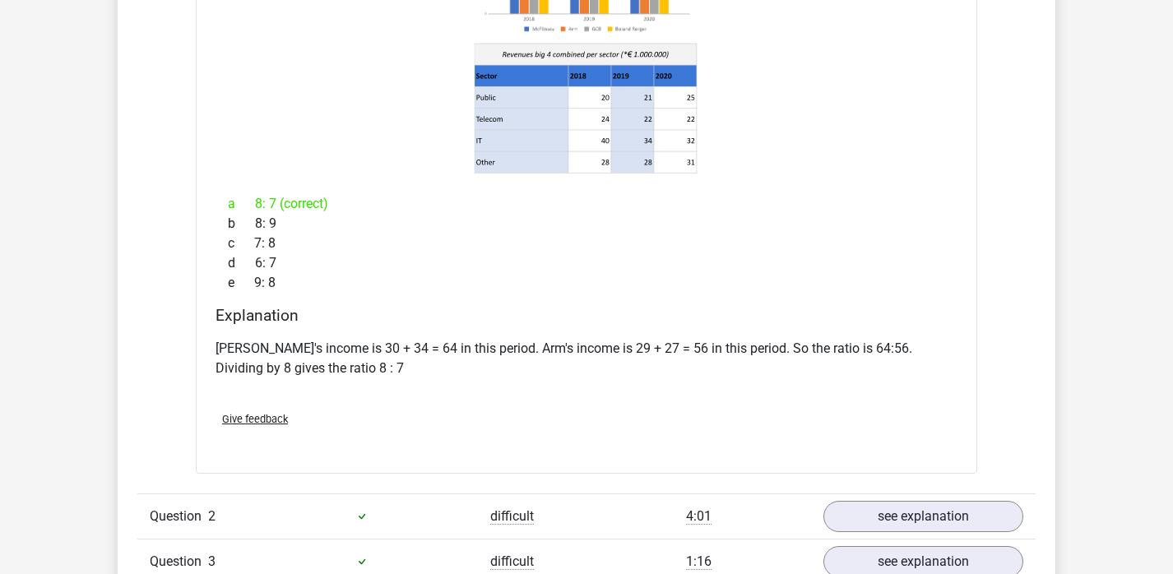
scroll to position [1720, 0]
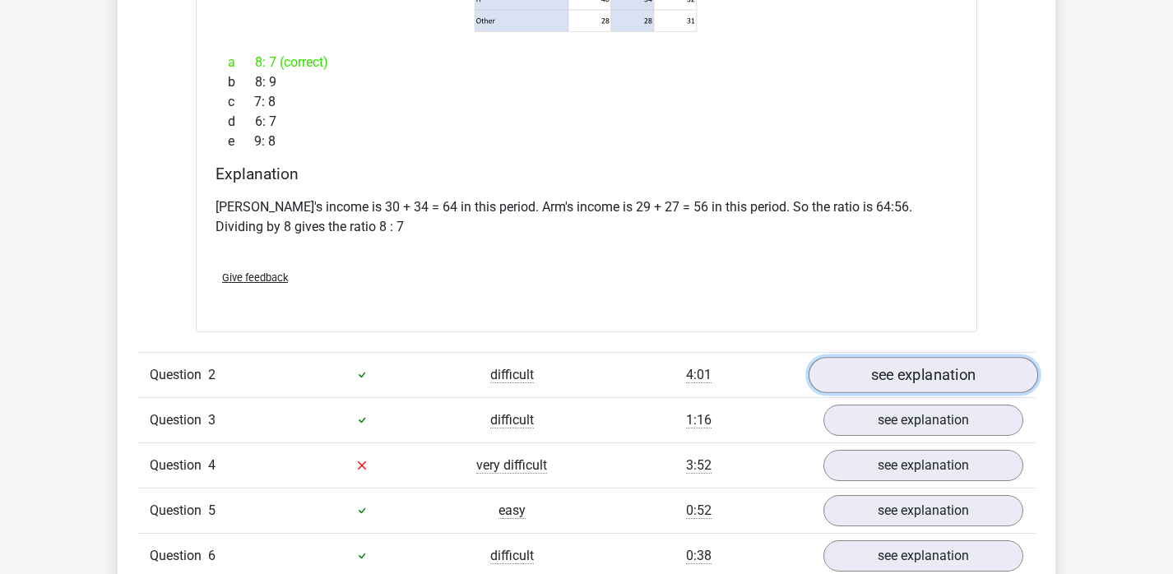
click at [892, 379] on link "see explanation" at bounding box center [923, 375] width 229 height 36
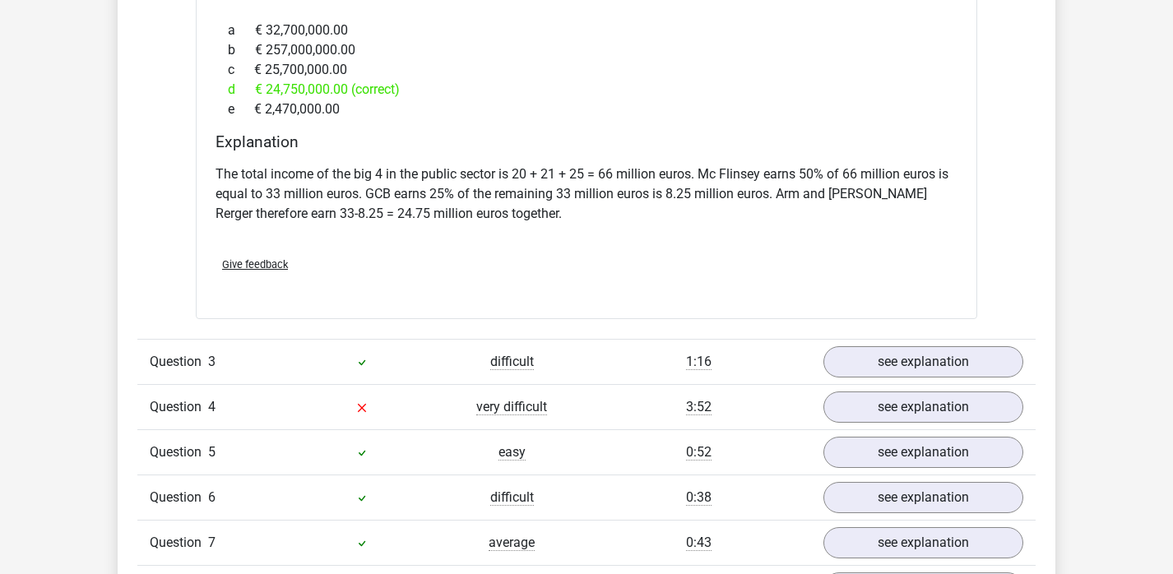
scroll to position [2484, 0]
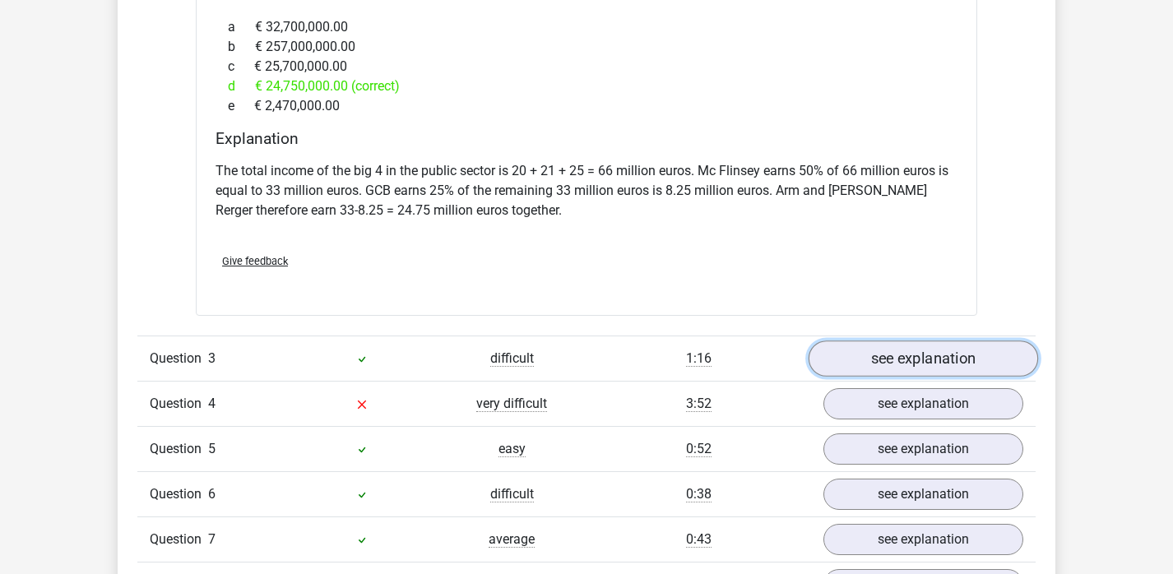
click at [890, 345] on link "see explanation" at bounding box center [923, 359] width 229 height 36
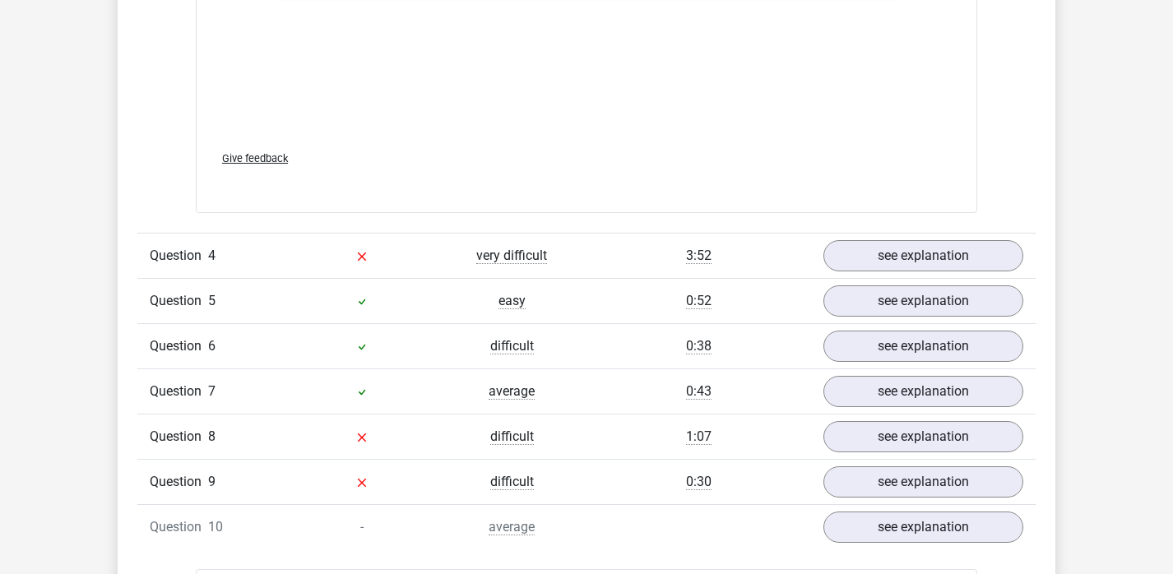
scroll to position [3780, 0]
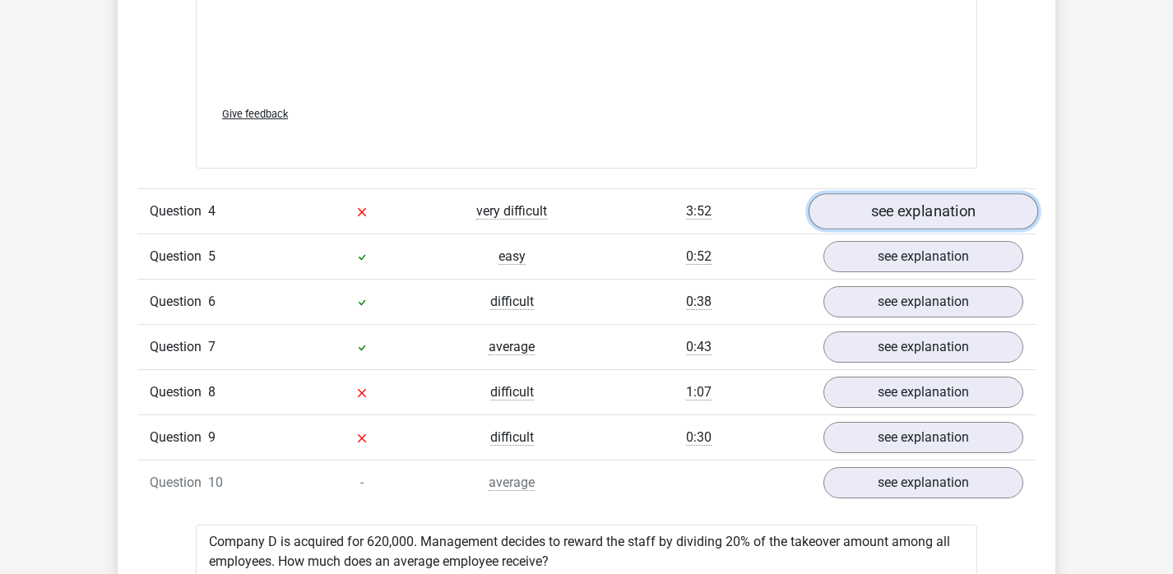
click at [912, 195] on link "see explanation" at bounding box center [923, 211] width 229 height 36
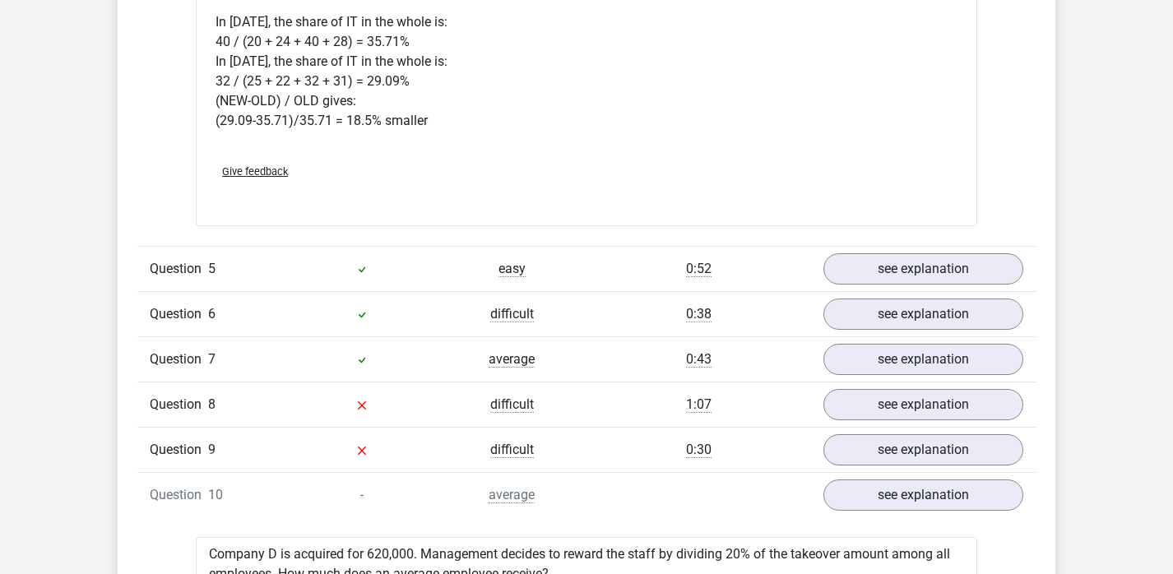
scroll to position [4497, 0]
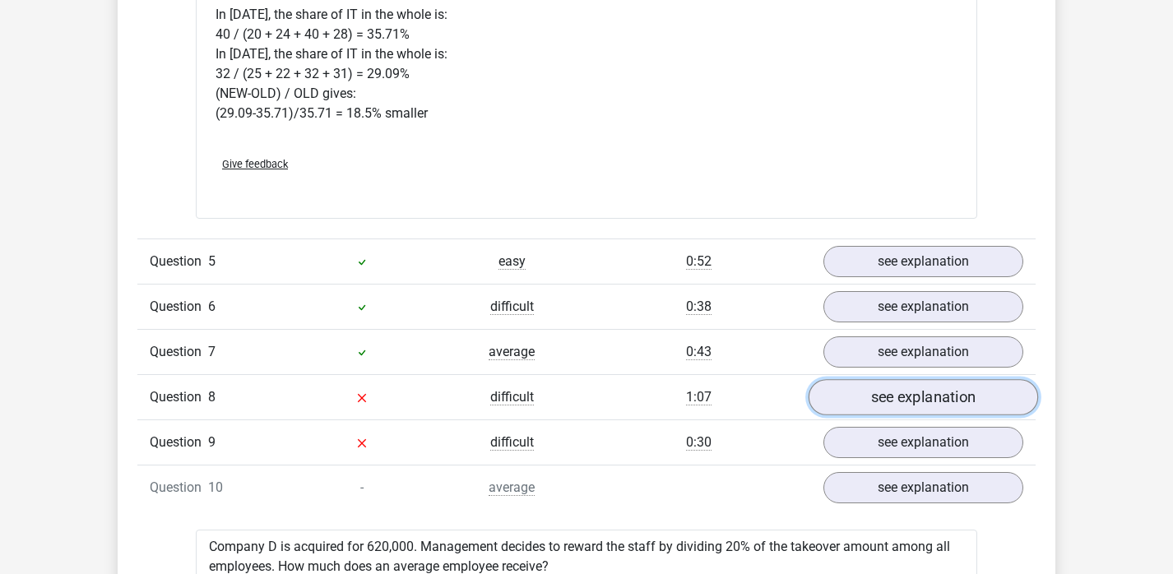
click at [918, 379] on link "see explanation" at bounding box center [923, 397] width 229 height 36
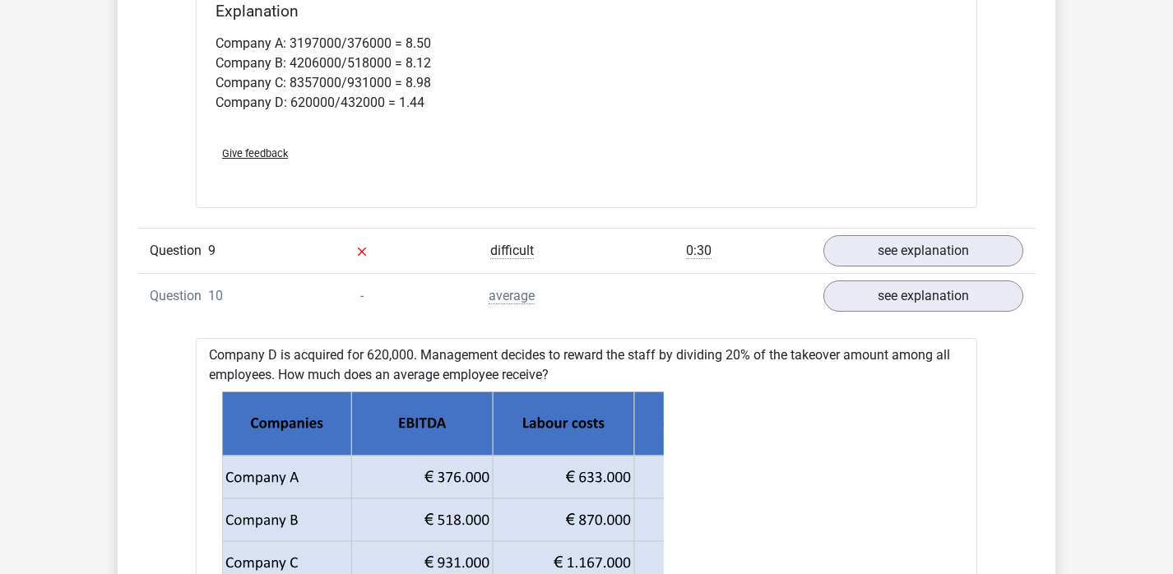
scroll to position [5416, 0]
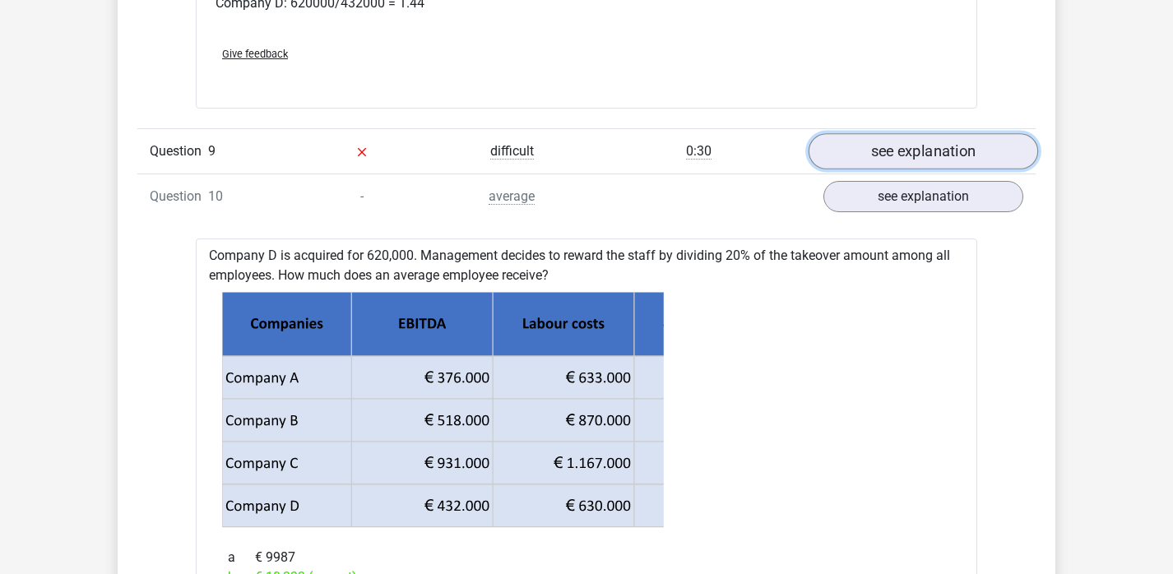
click at [838, 134] on link "see explanation" at bounding box center [923, 152] width 229 height 36
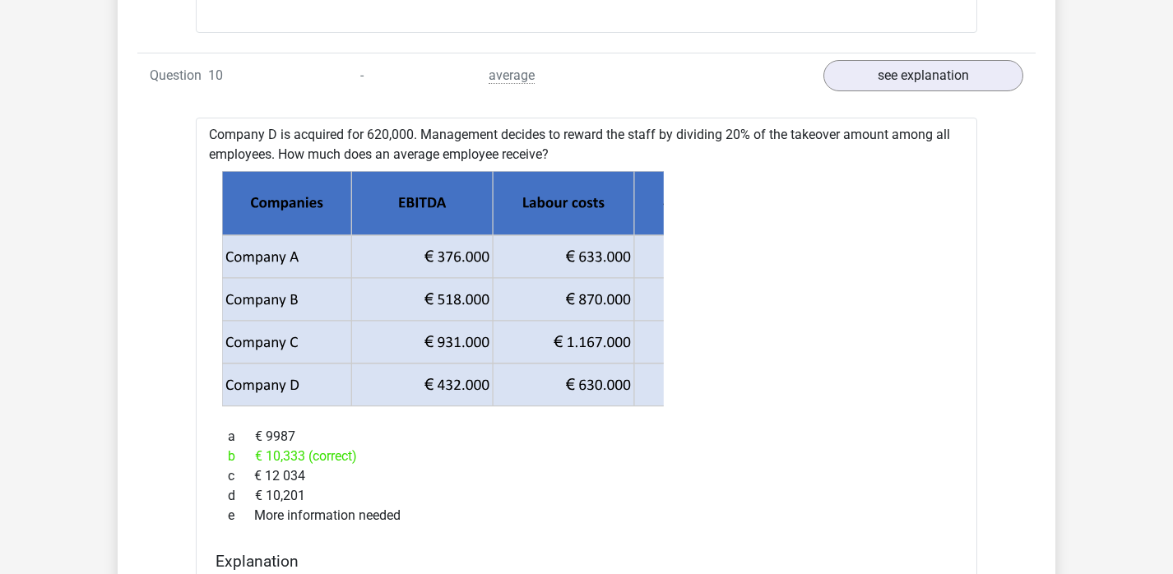
scroll to position [6625, 0]
drag, startPoint x: 203, startPoint y: 108, endPoint x: 565, endPoint y: 134, distance: 362.9
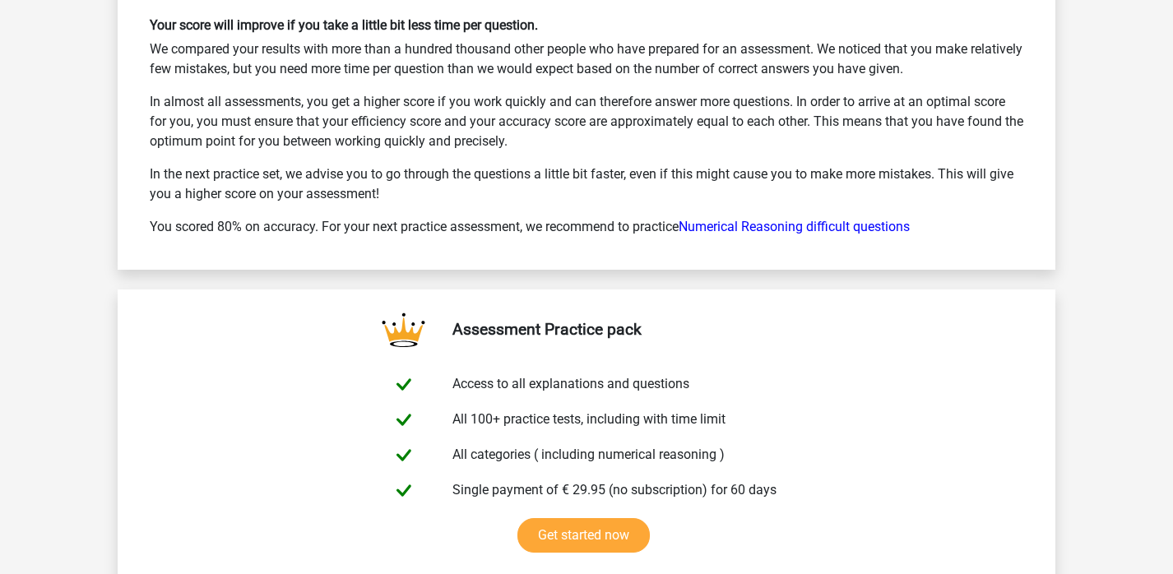
scroll to position [8519, 0]
